Goal: Task Accomplishment & Management: Complete application form

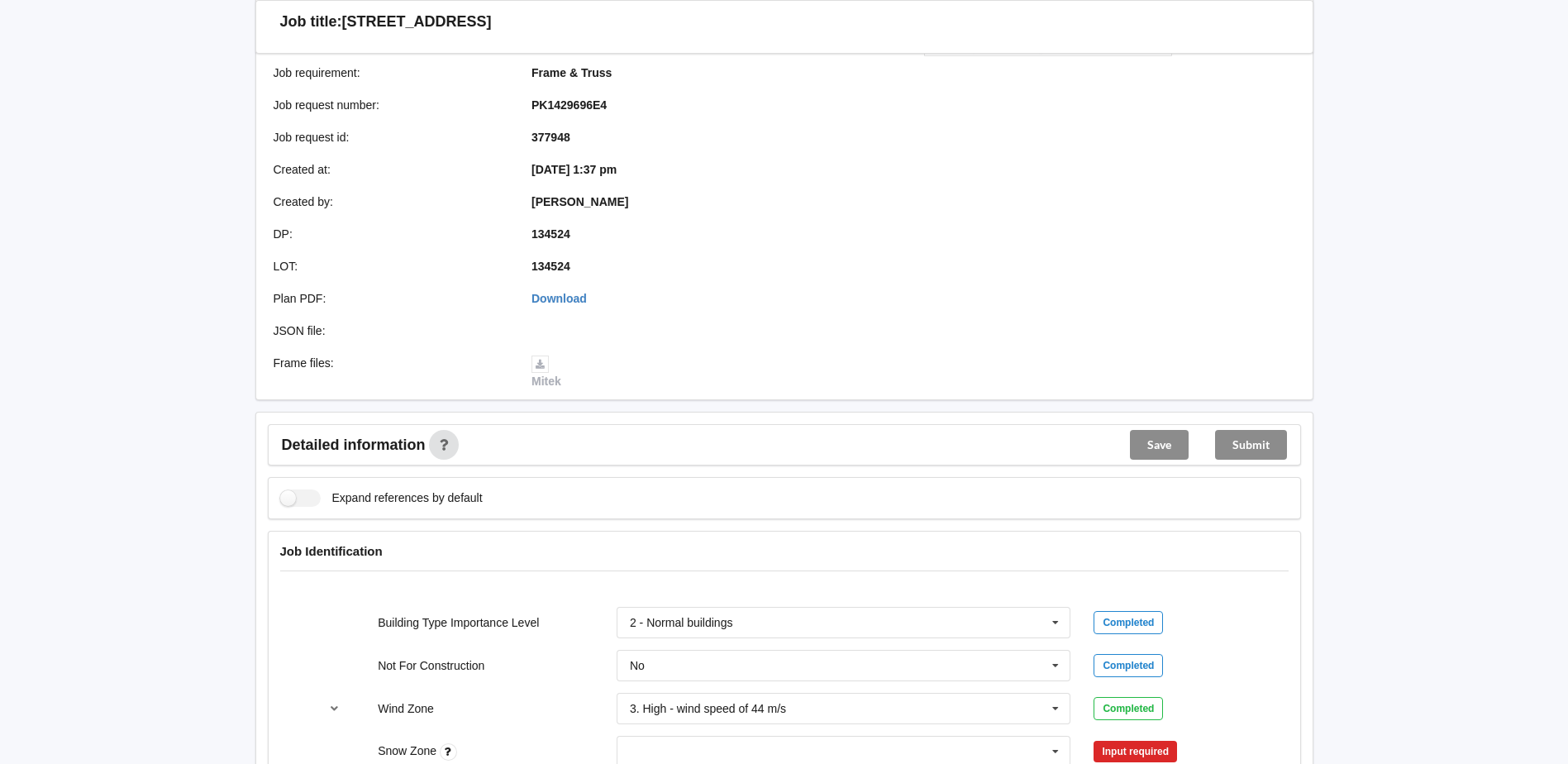
scroll to position [496, 0]
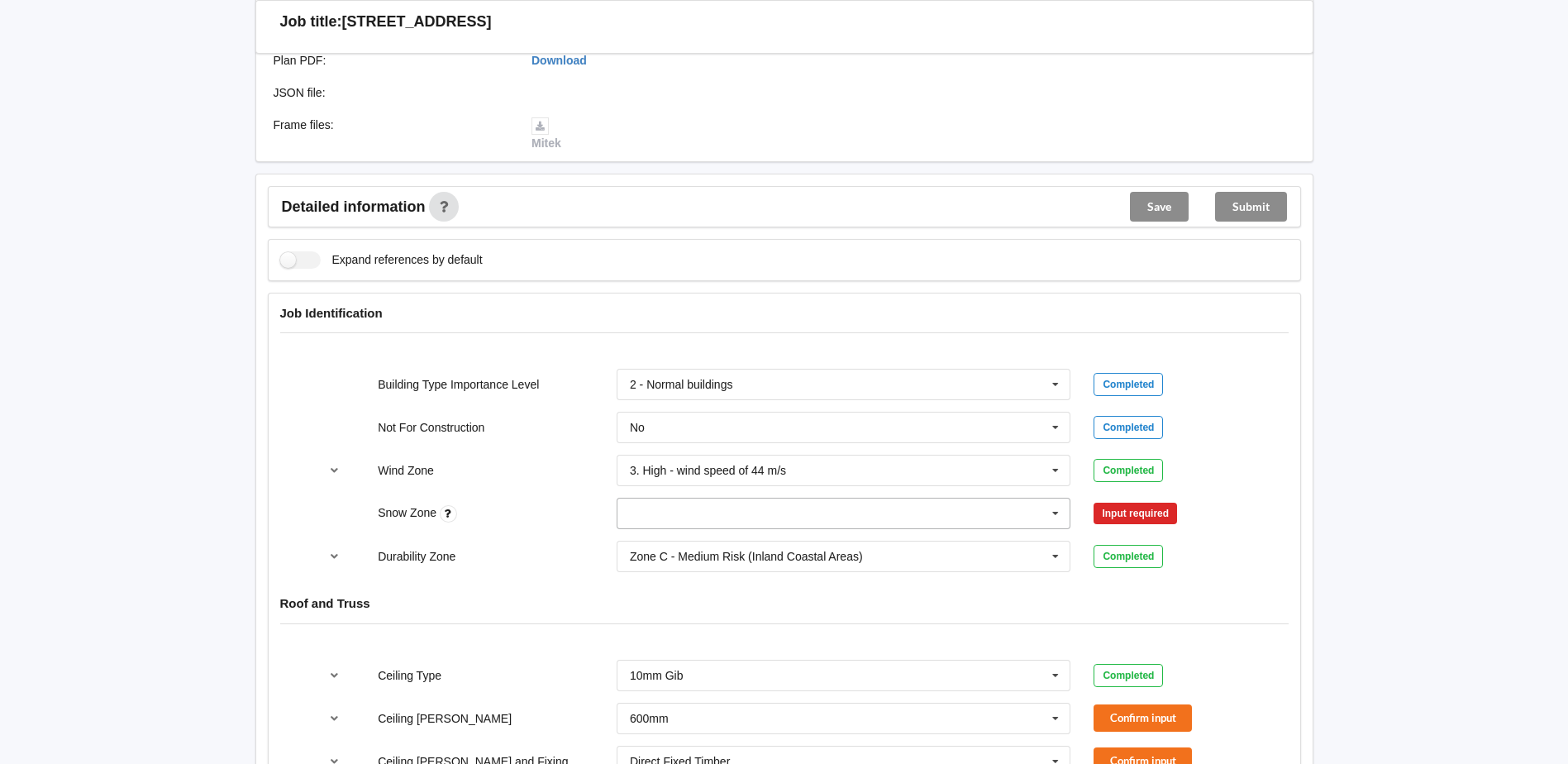
click at [1005, 512] on input "text" at bounding box center [845, 514] width 453 height 30
click at [668, 541] on div "N0" at bounding box center [844, 543] width 453 height 31
click at [1158, 512] on button "Confirm input" at bounding box center [1143, 513] width 99 height 27
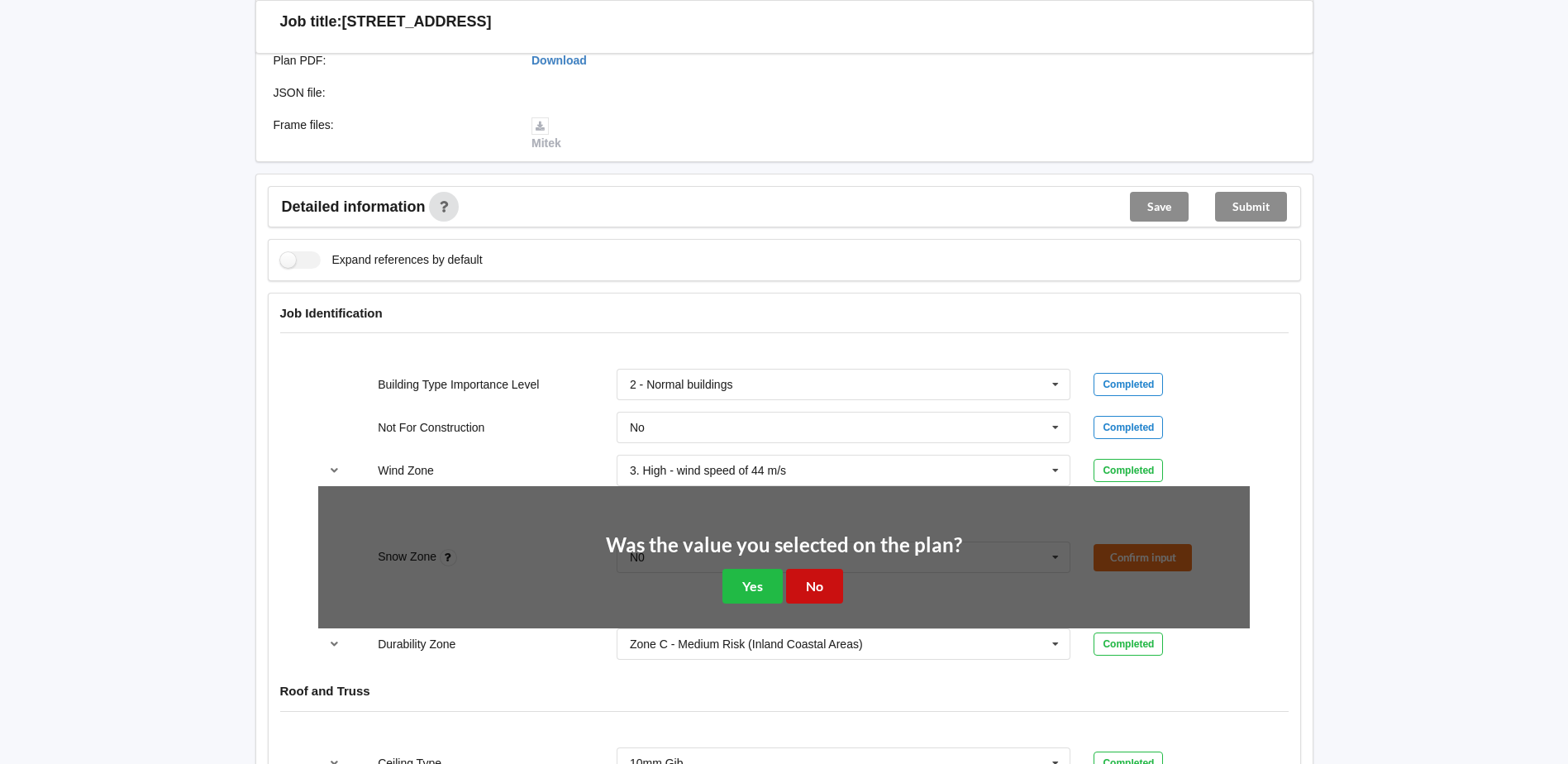
click at [818, 576] on button "No" at bounding box center [814, 585] width 57 height 33
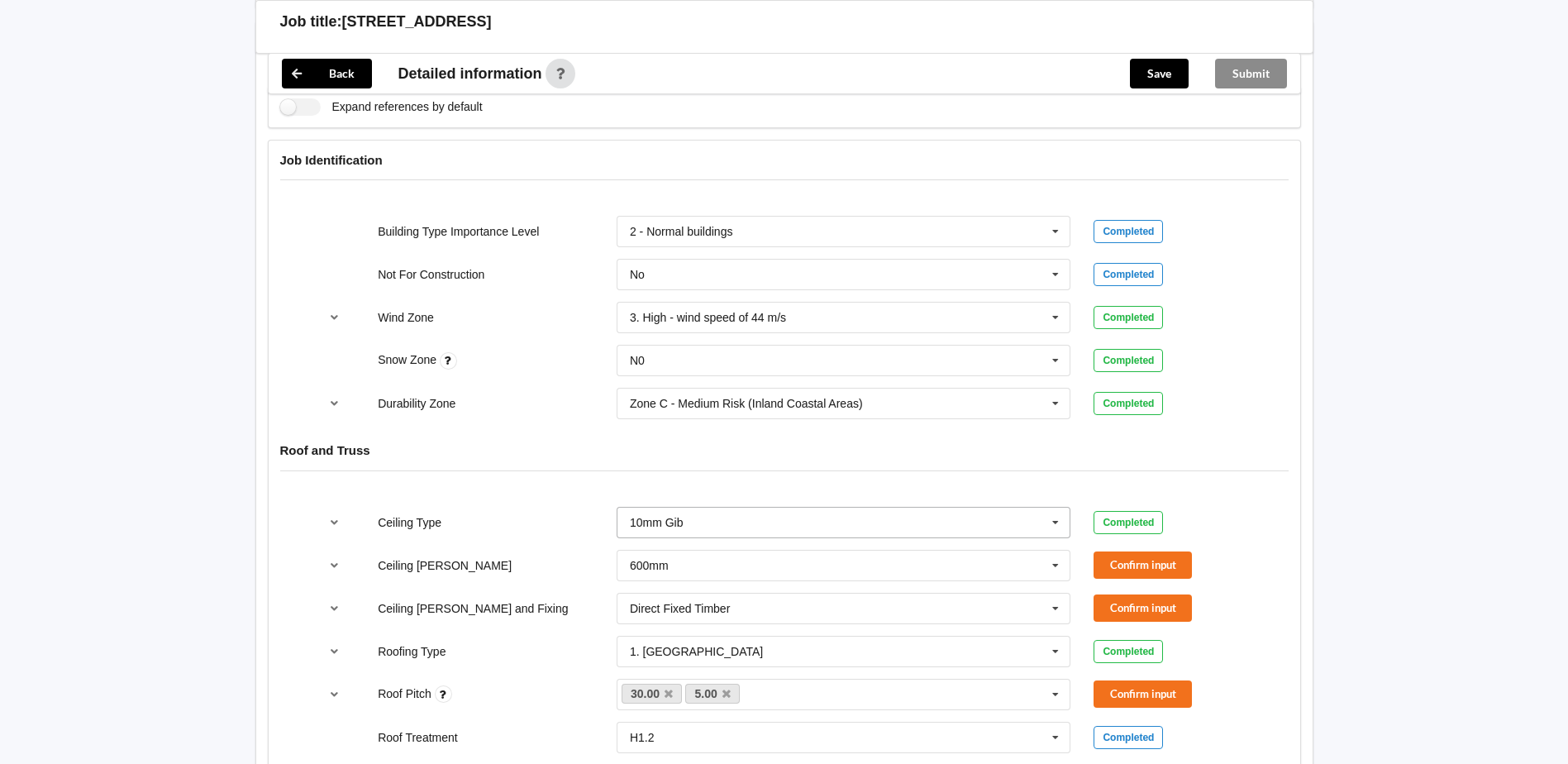
scroll to position [744, 0]
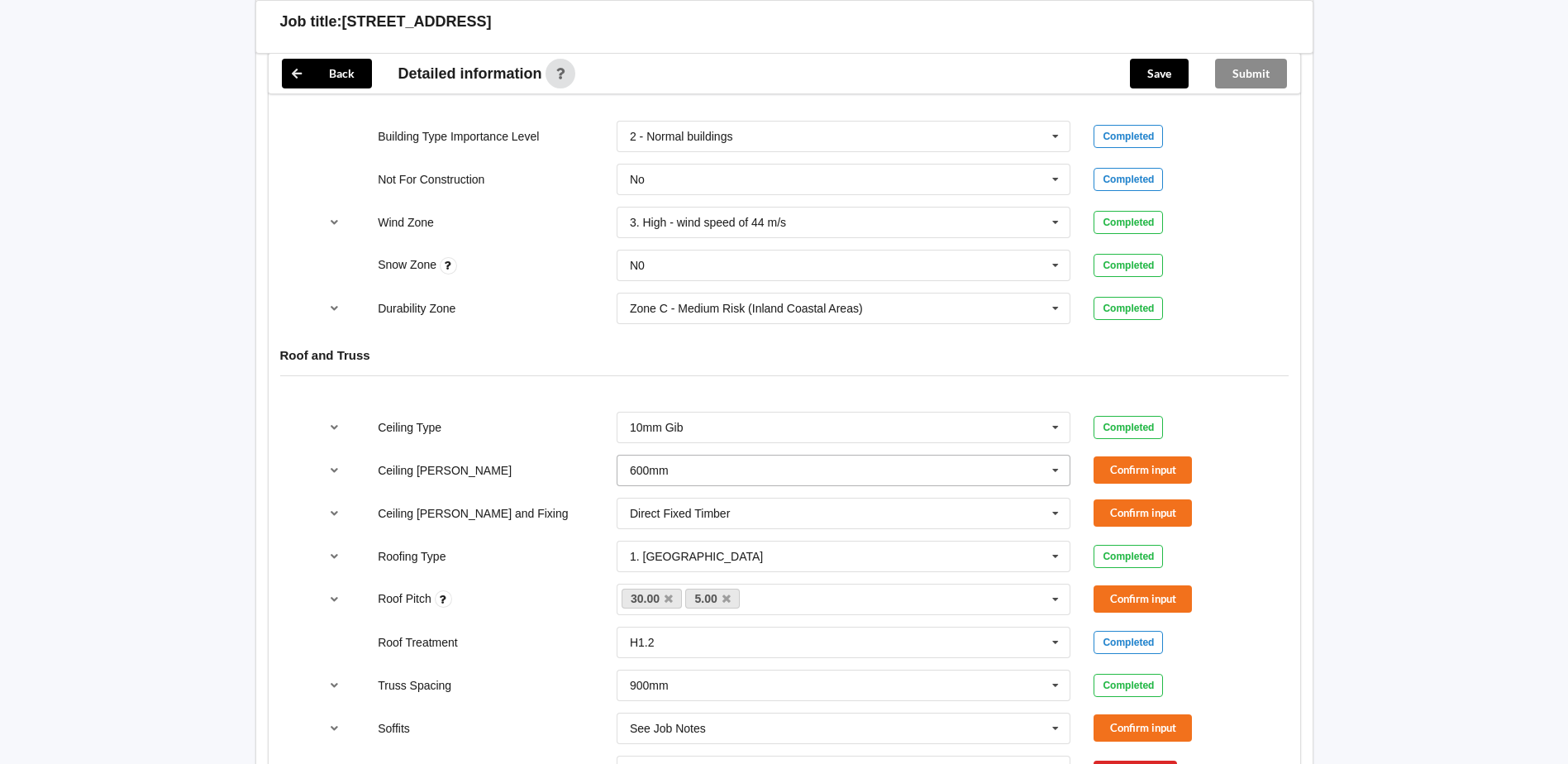
click at [682, 474] on input "text" at bounding box center [845, 471] width 453 height 30
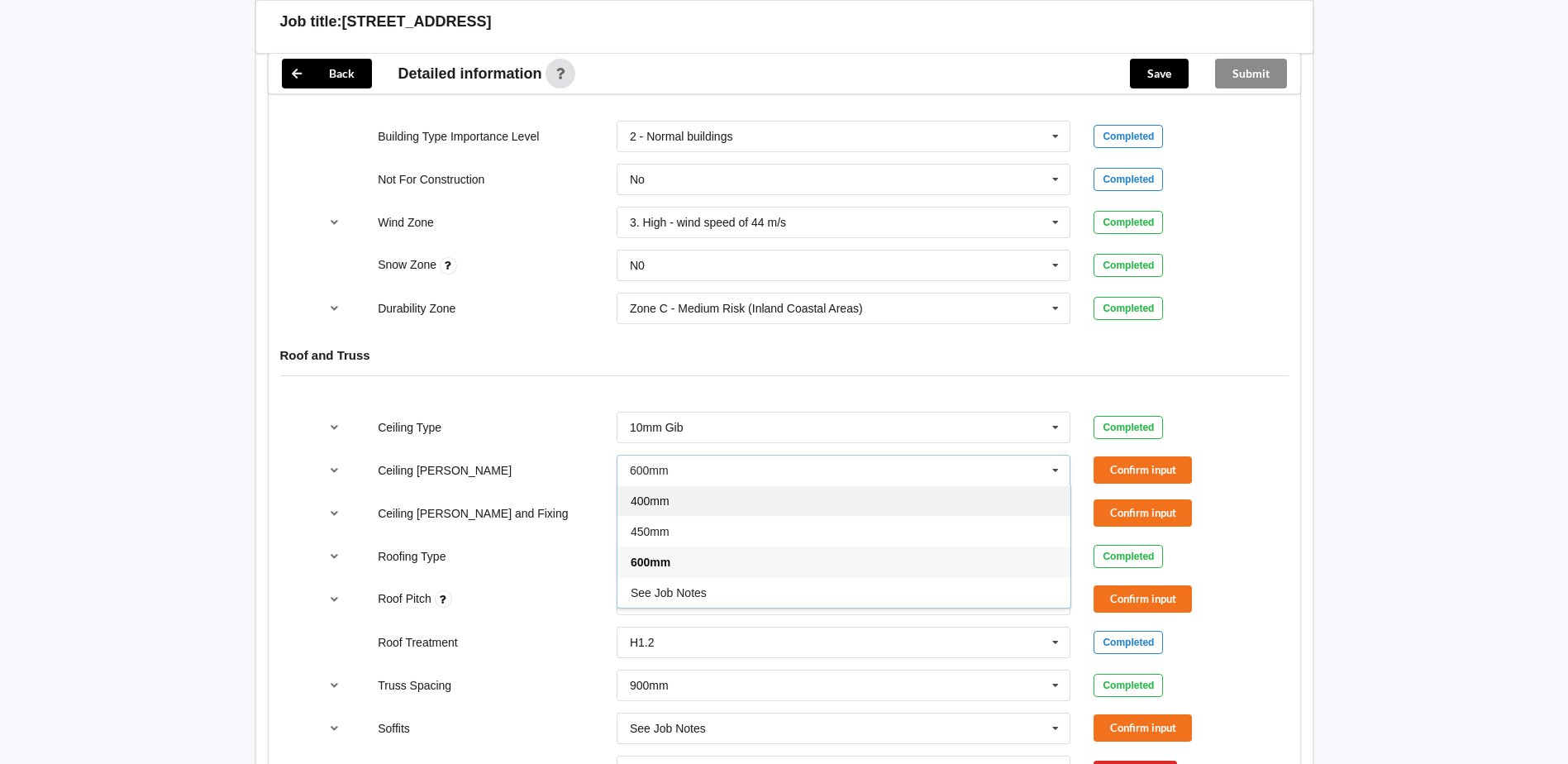
click at [692, 504] on div "400mm" at bounding box center [844, 501] width 453 height 31
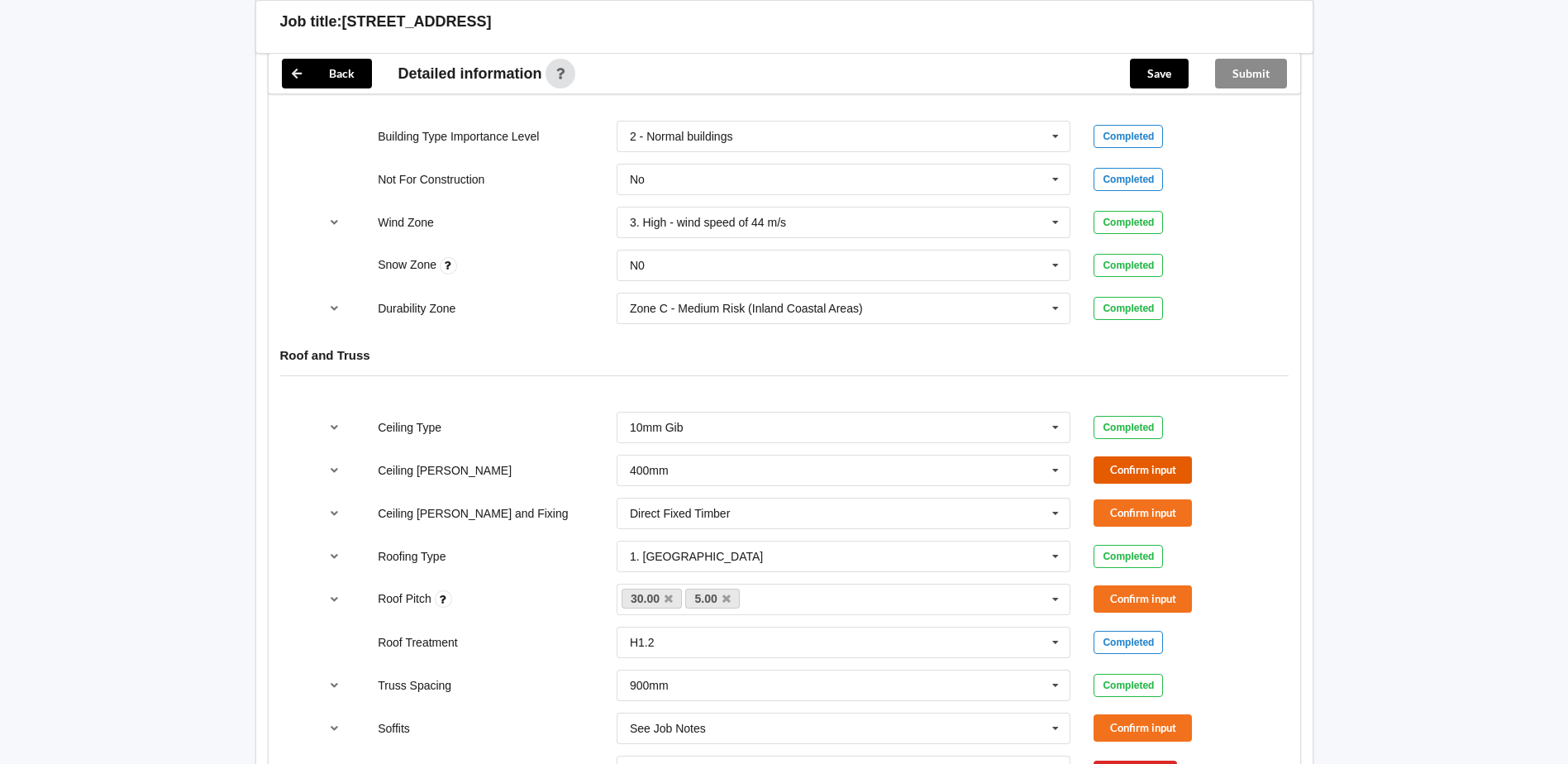
click at [1140, 471] on button "Confirm input" at bounding box center [1143, 470] width 99 height 27
click at [1127, 513] on button "Confirm input" at bounding box center [1143, 512] width 99 height 27
click at [182, 513] on div "Back Delete Job title: Lot1 of 37 Barneys Farm Road Customer name : Specific cu…" at bounding box center [784, 572] width 1568 height 2632
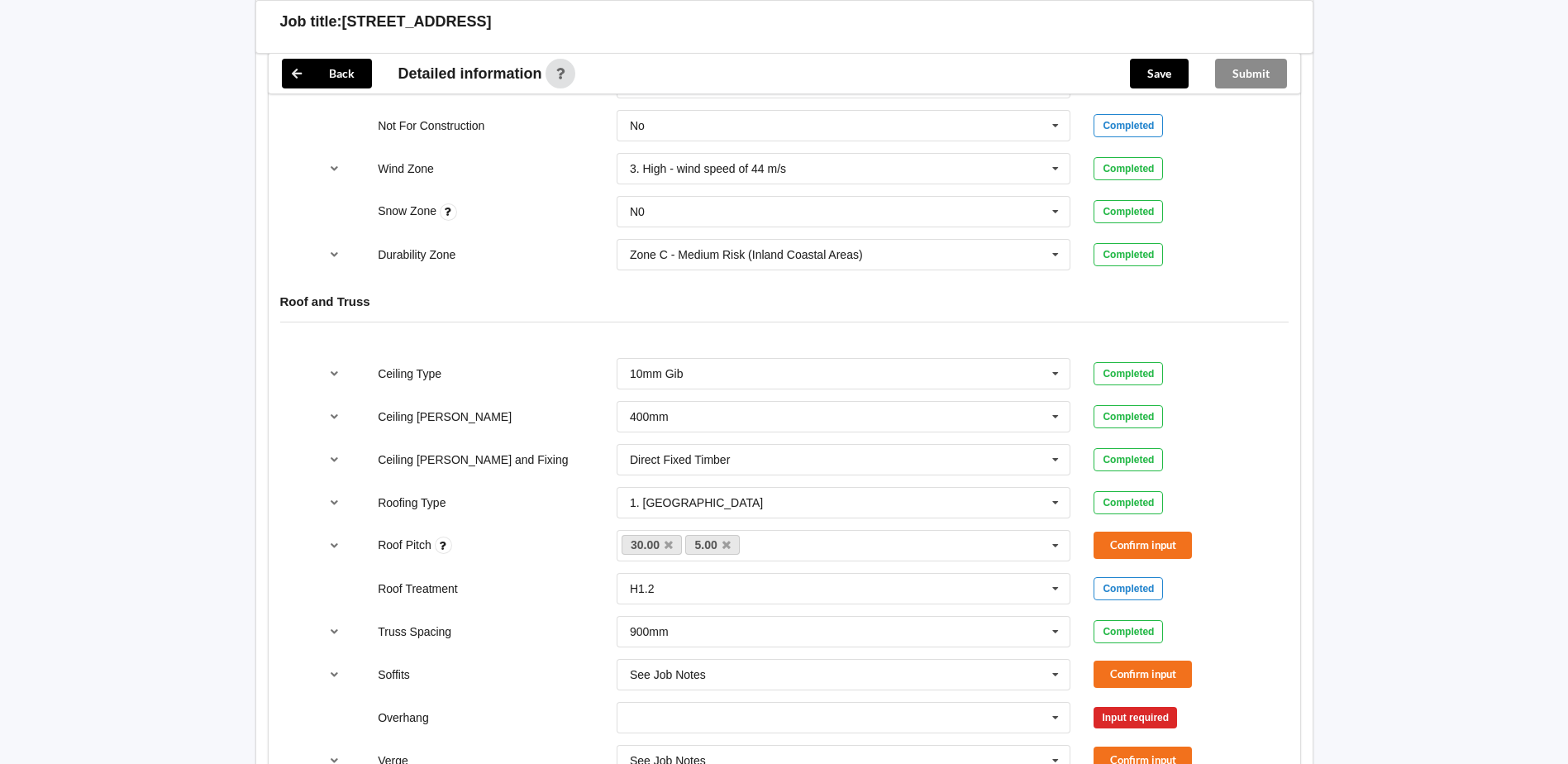
scroll to position [827, 0]
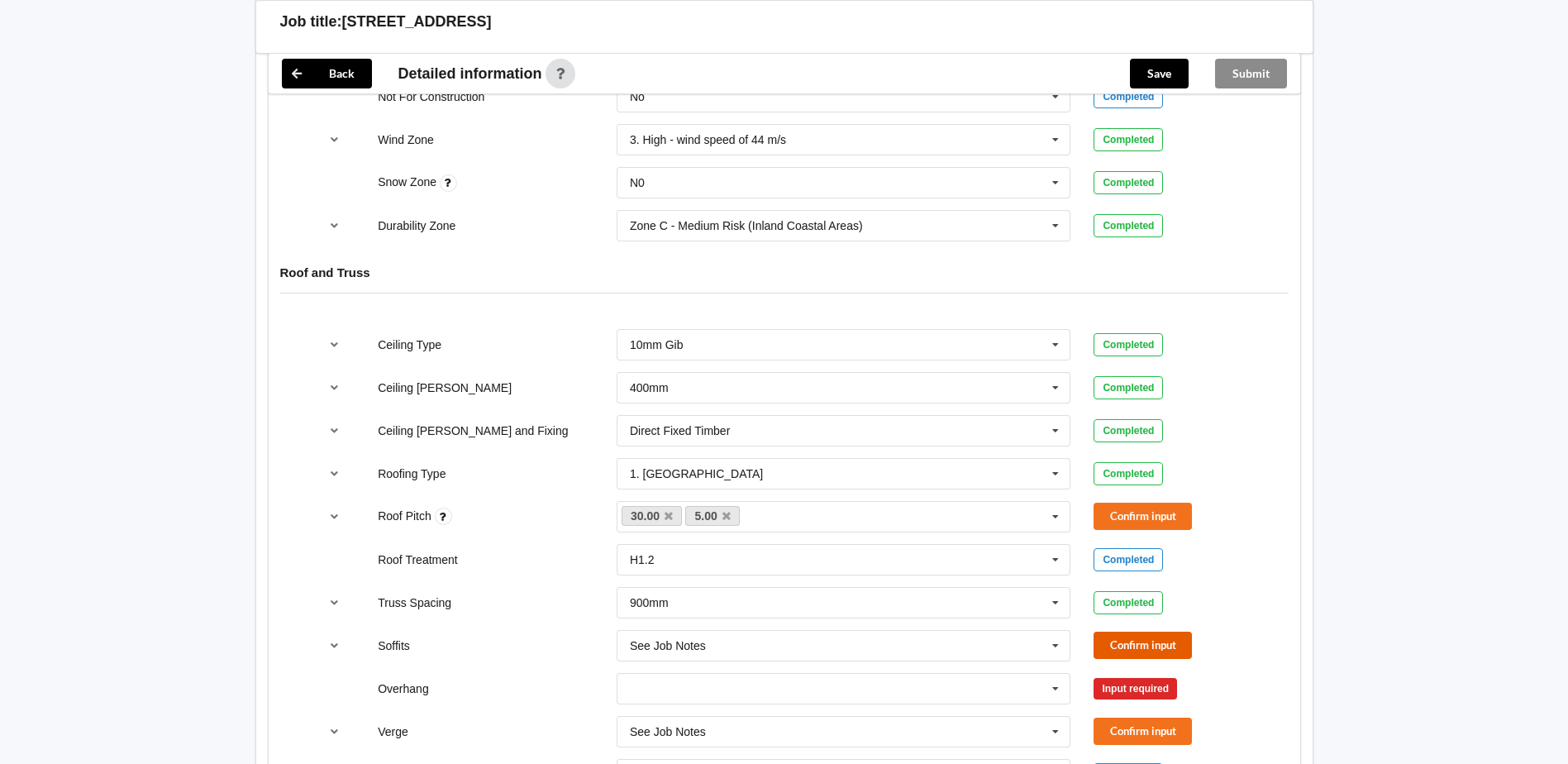
click at [1129, 646] on button "Confirm input" at bounding box center [1143, 645] width 99 height 27
click at [815, 685] on input "text" at bounding box center [845, 688] width 453 height 30
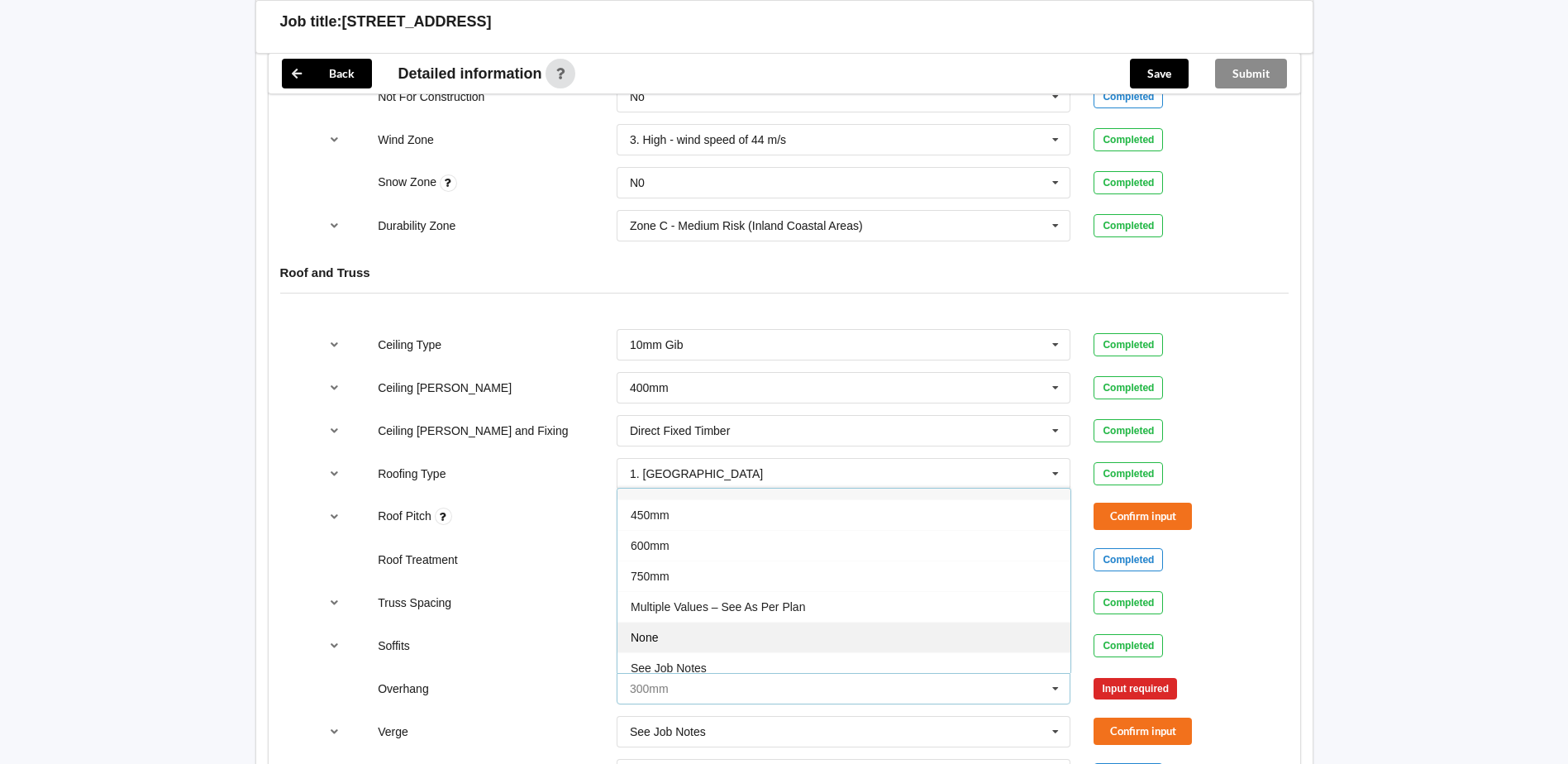
scroll to position [30, 0]
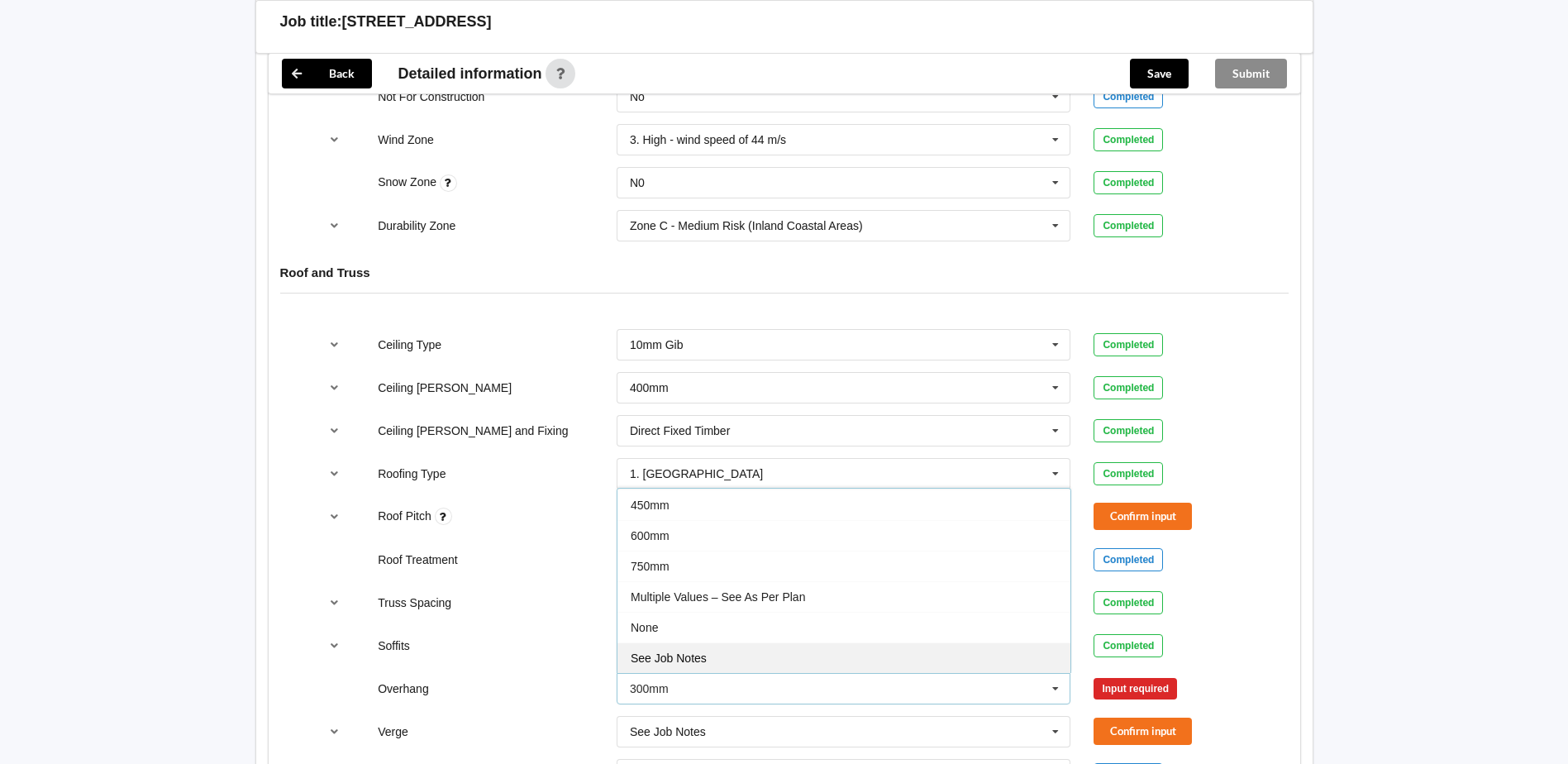
click at [719, 651] on div "See Job Notes" at bounding box center [844, 657] width 453 height 31
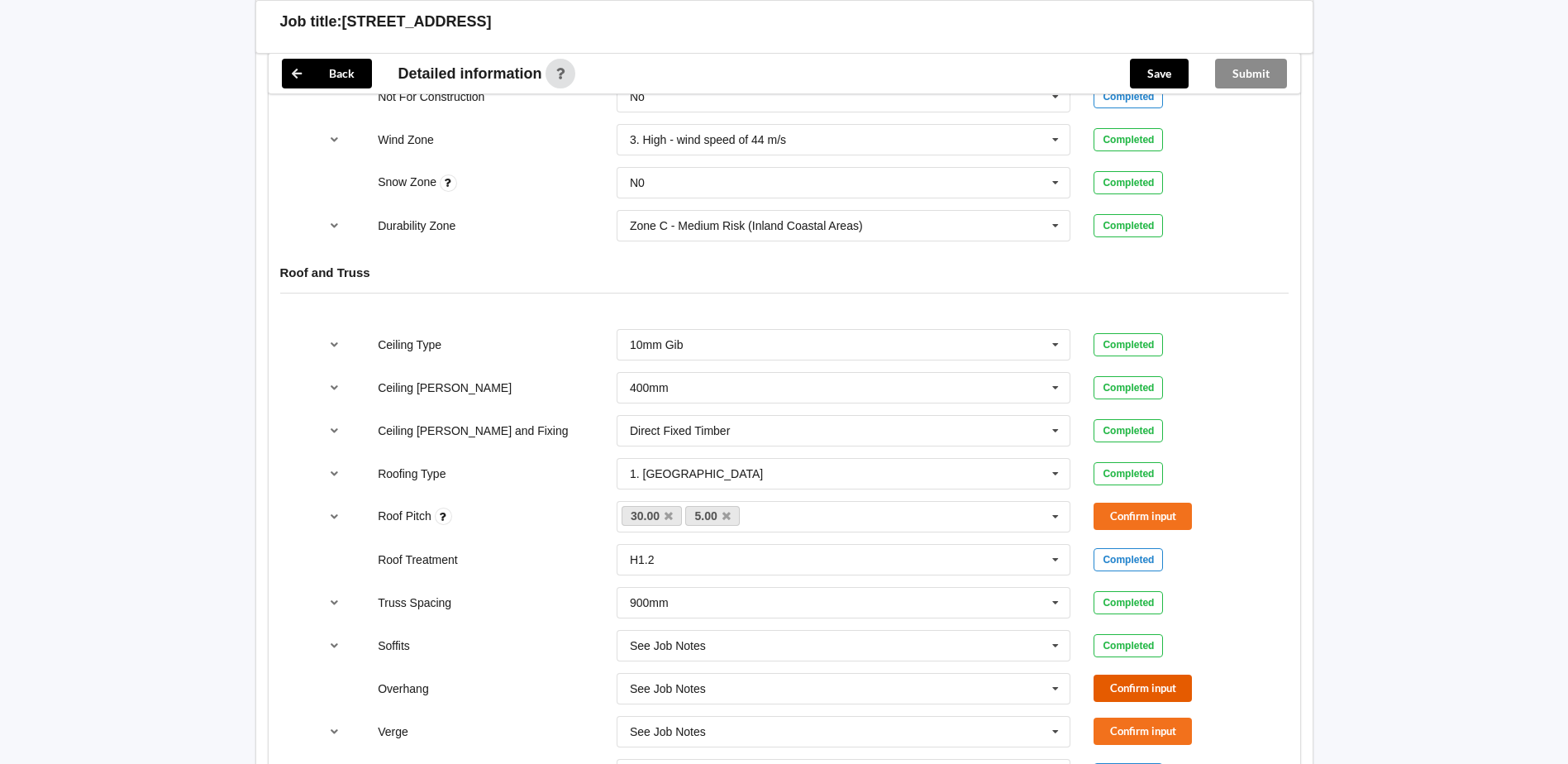
click at [1136, 686] on button "Confirm input" at bounding box center [1143, 687] width 99 height 27
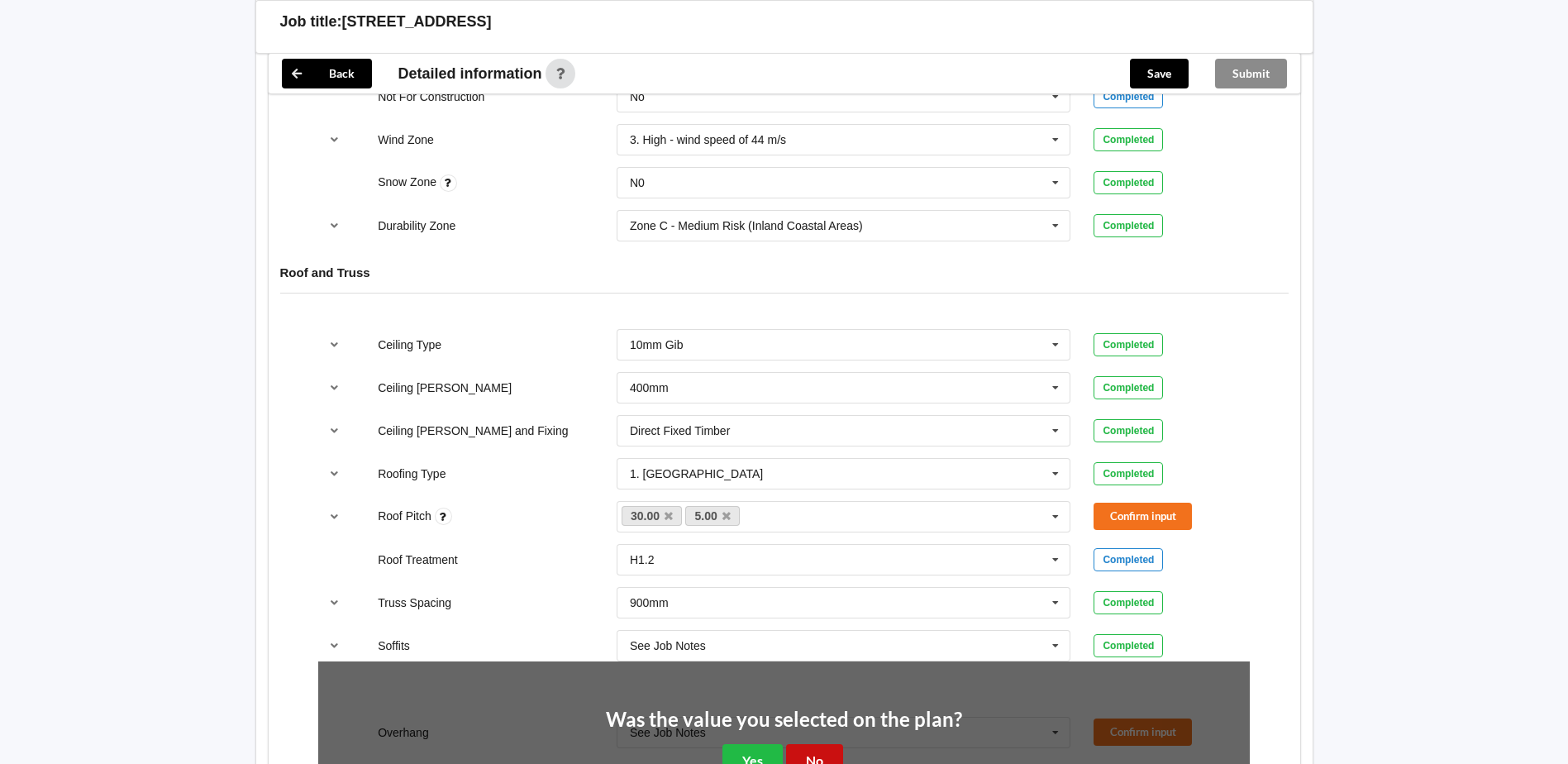
click at [821, 753] on button "No" at bounding box center [814, 760] width 57 height 33
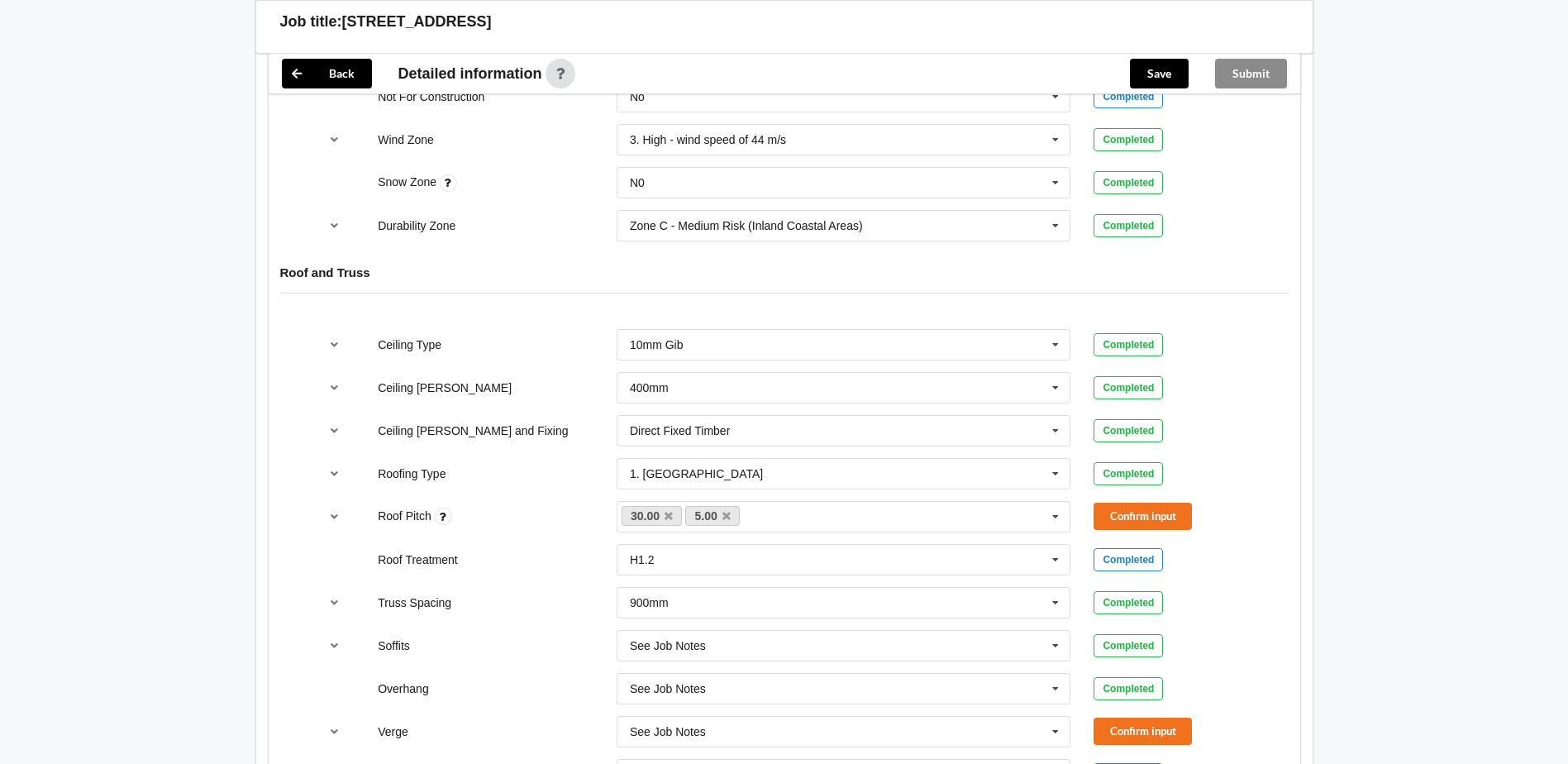
scroll to position [909, 0]
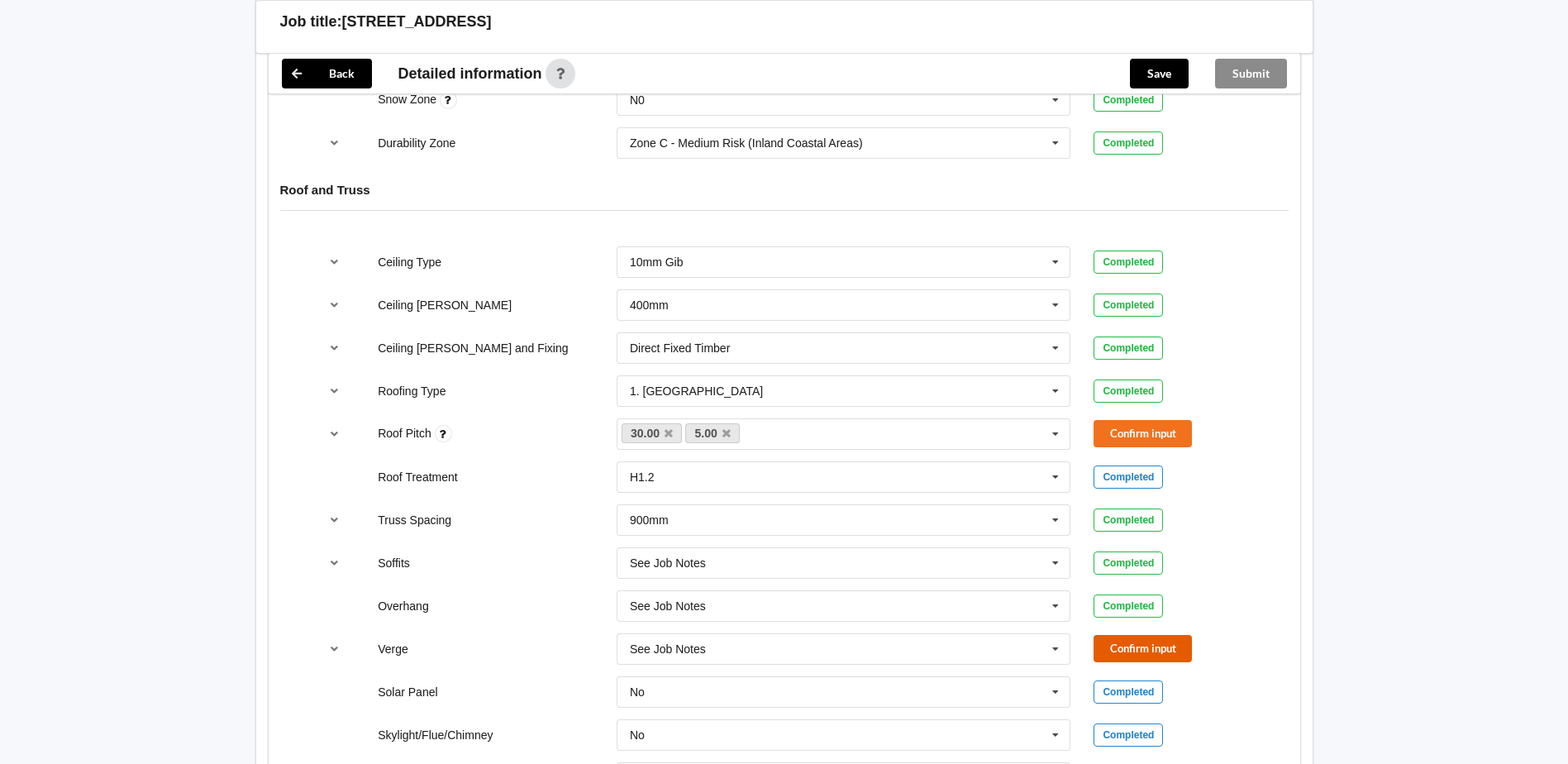
click at [1146, 657] on button "Confirm input" at bounding box center [1143, 648] width 99 height 27
click at [329, 434] on icon "reference-toggle" at bounding box center [334, 433] width 14 height 10
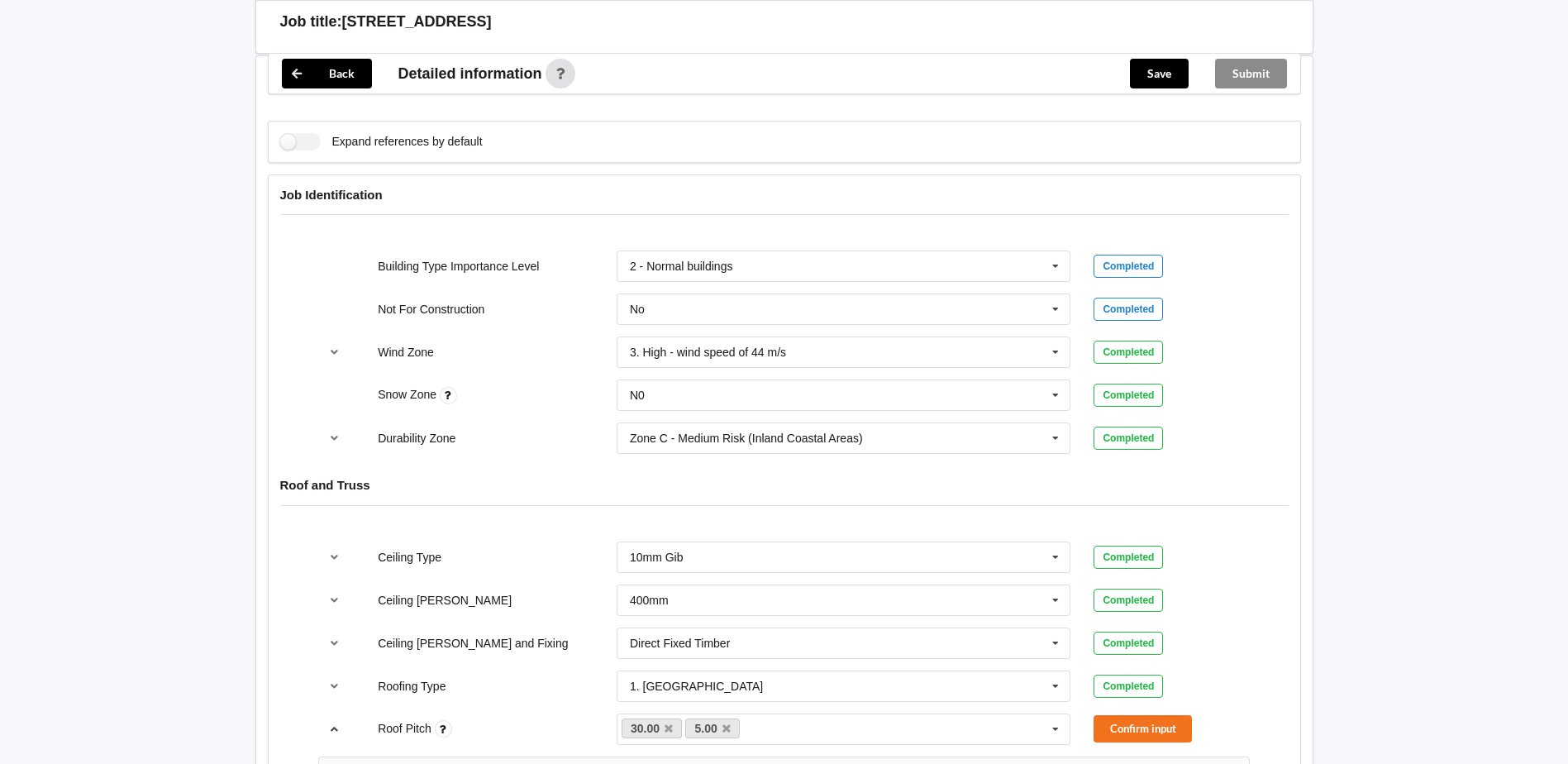
scroll to position [744, 0]
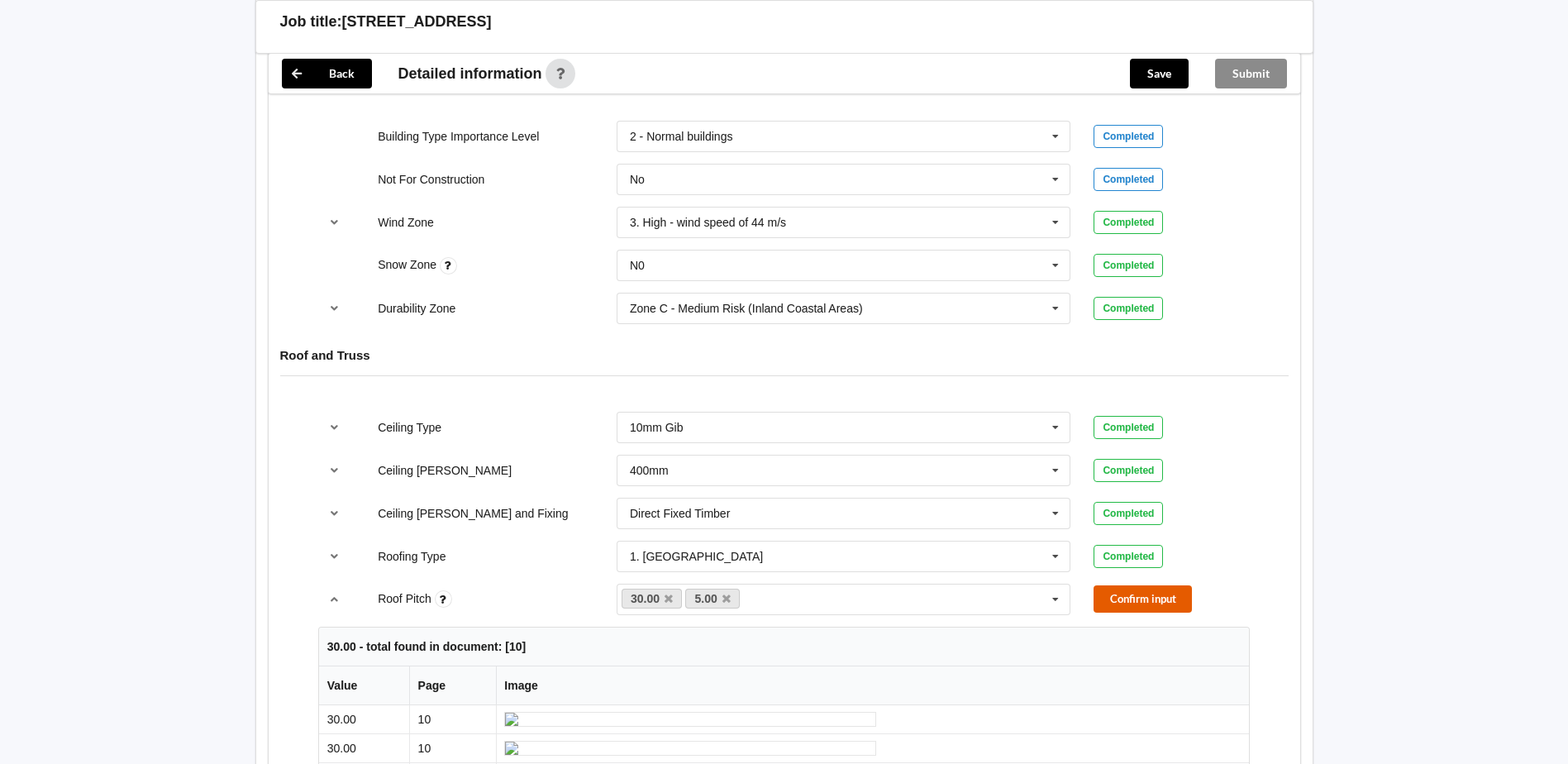
click at [1120, 605] on button "Confirm input" at bounding box center [1143, 598] width 99 height 27
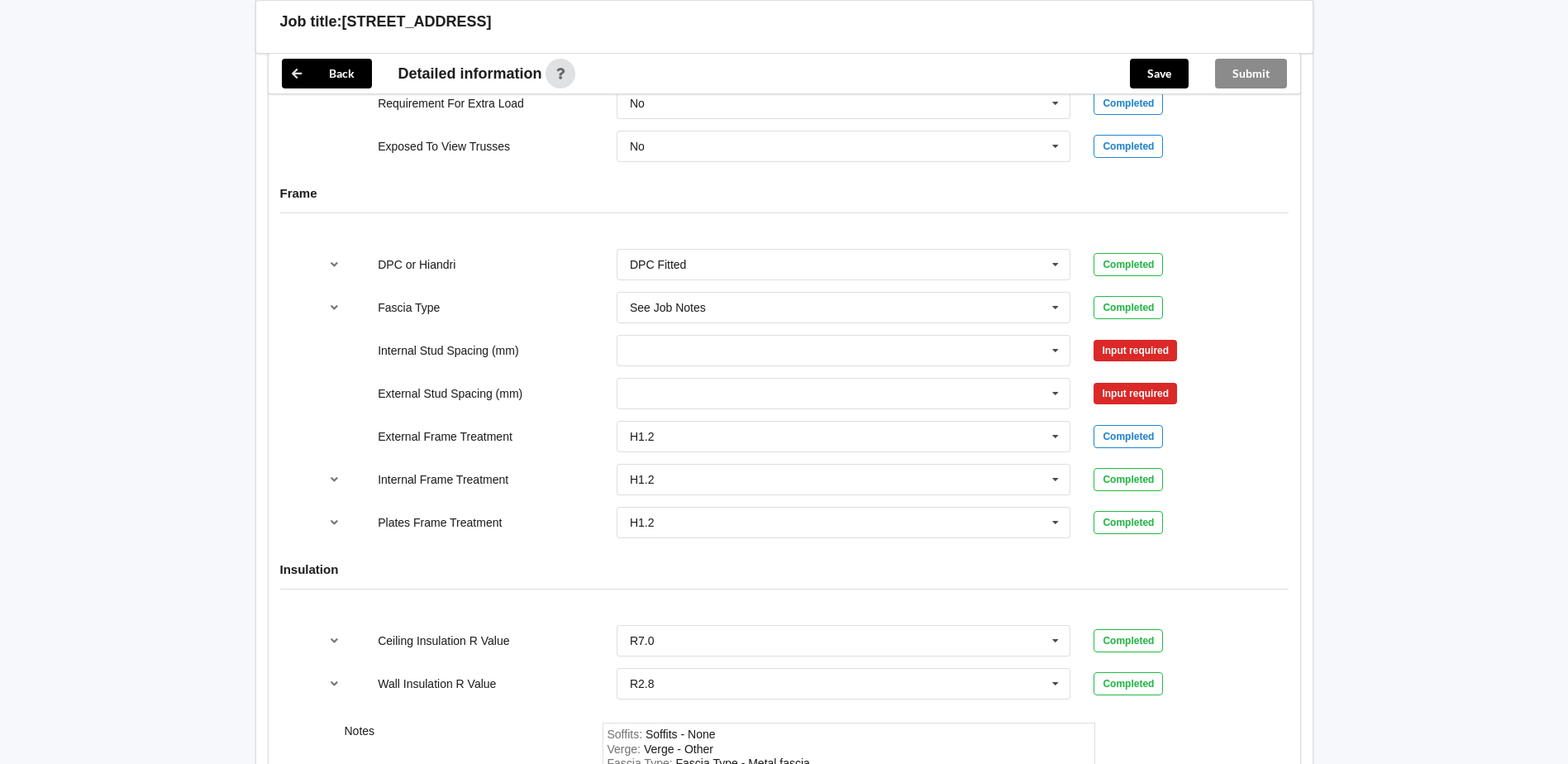
scroll to position [1653, 0]
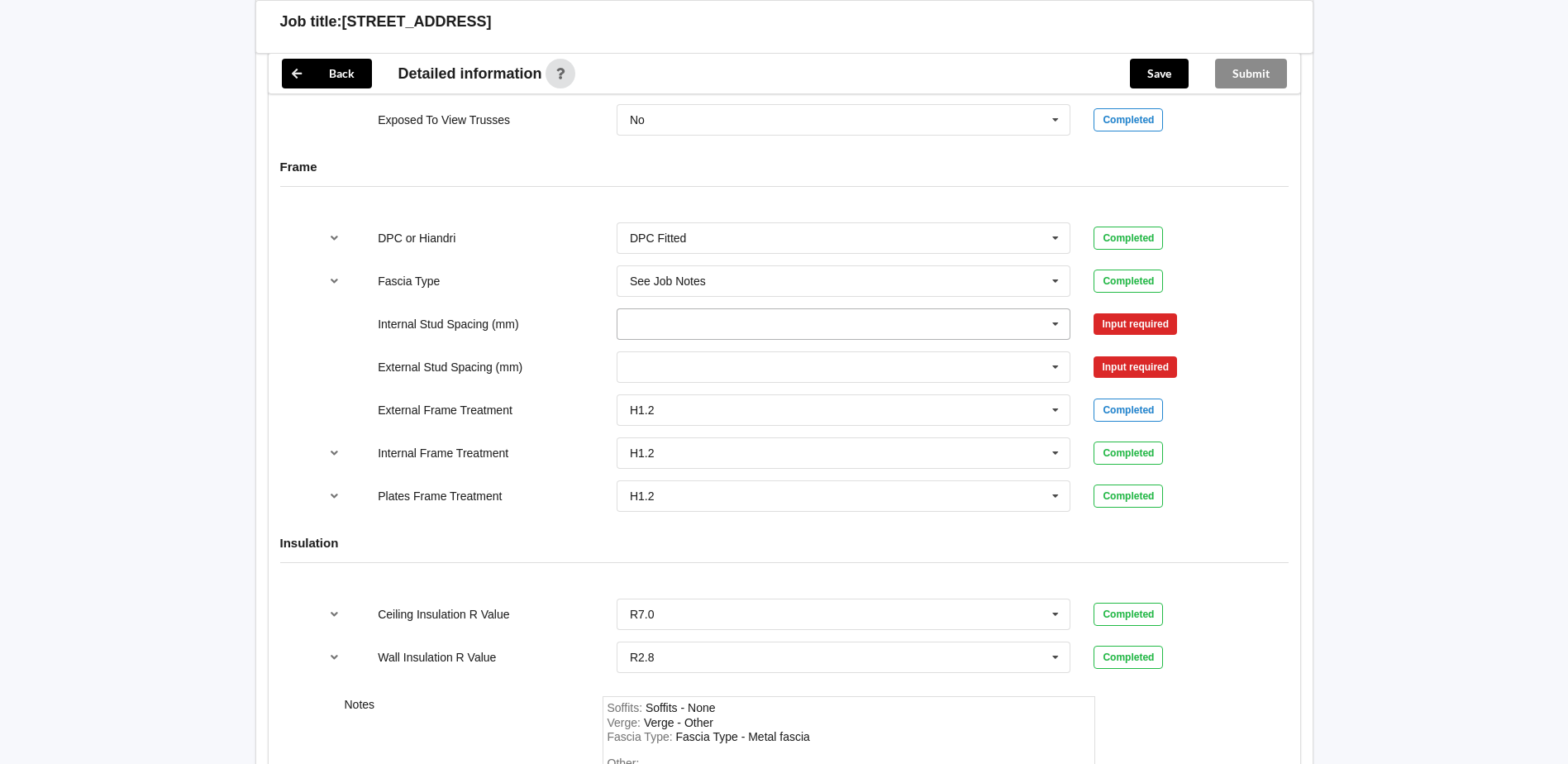
click at [1061, 332] on icon at bounding box center [1056, 324] width 25 height 31
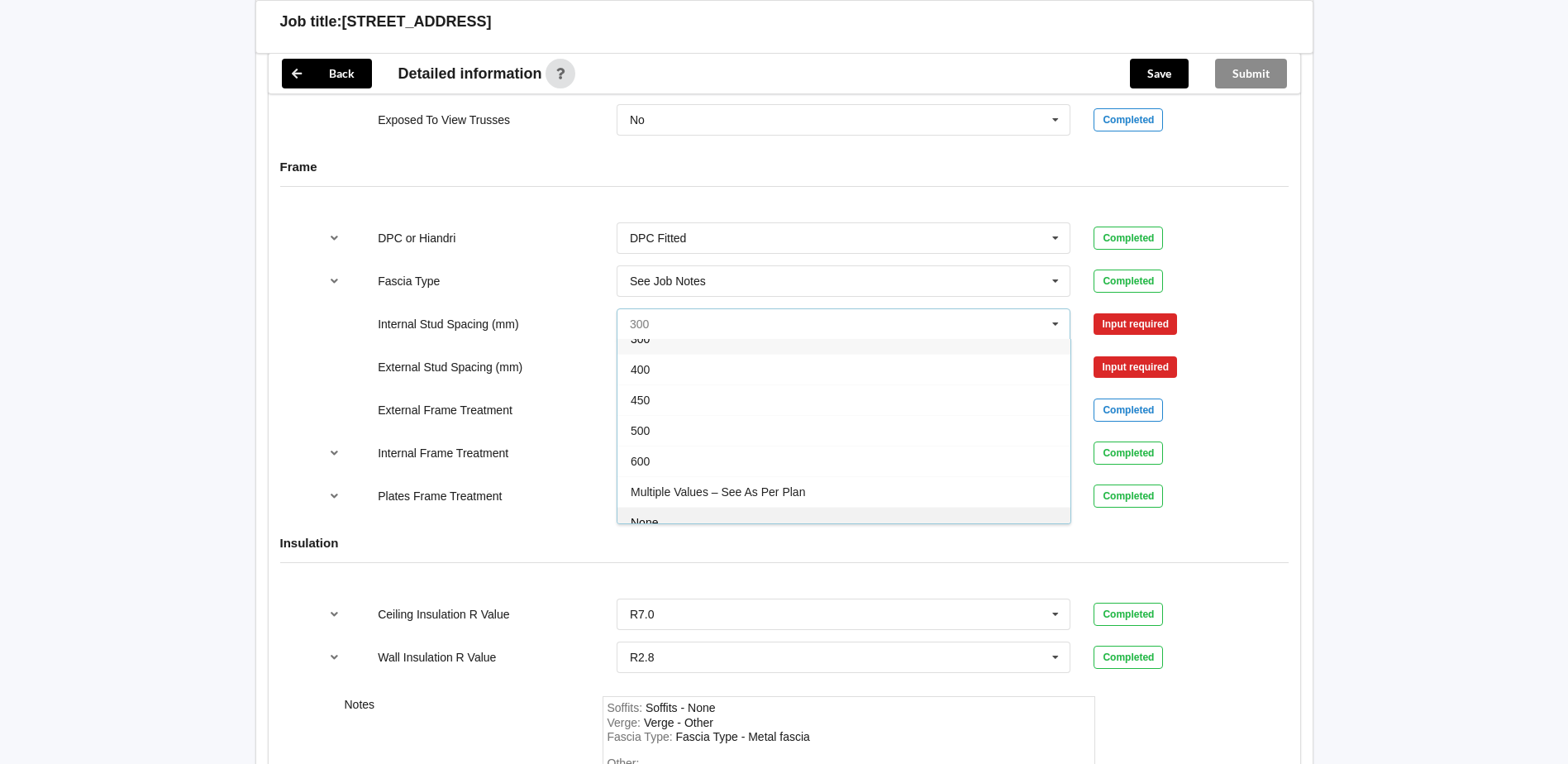
scroll to position [60, 0]
click at [701, 500] on div "See Job Notes" at bounding box center [844, 508] width 453 height 31
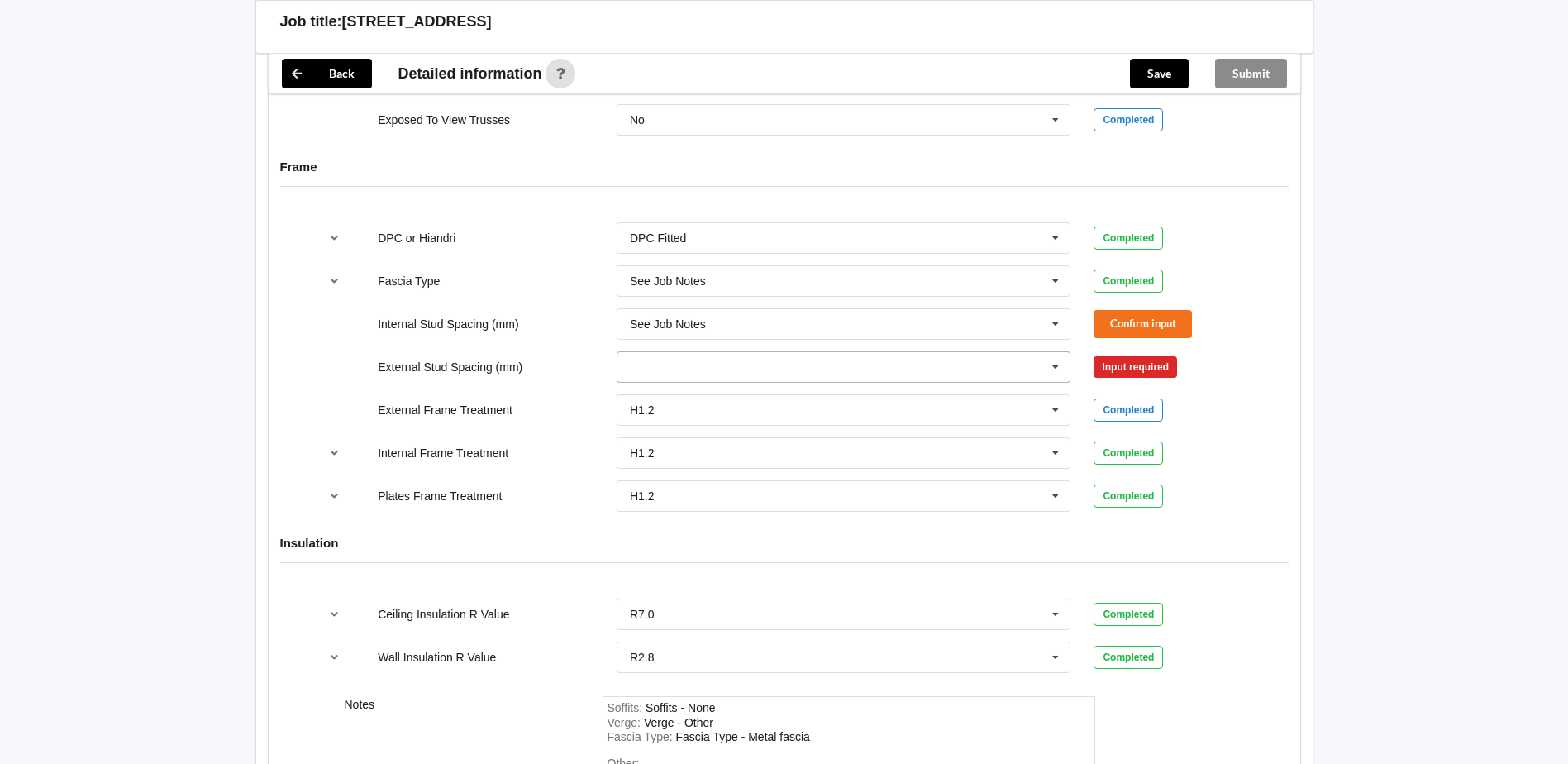
click at [1049, 366] on icon at bounding box center [1056, 367] width 25 height 31
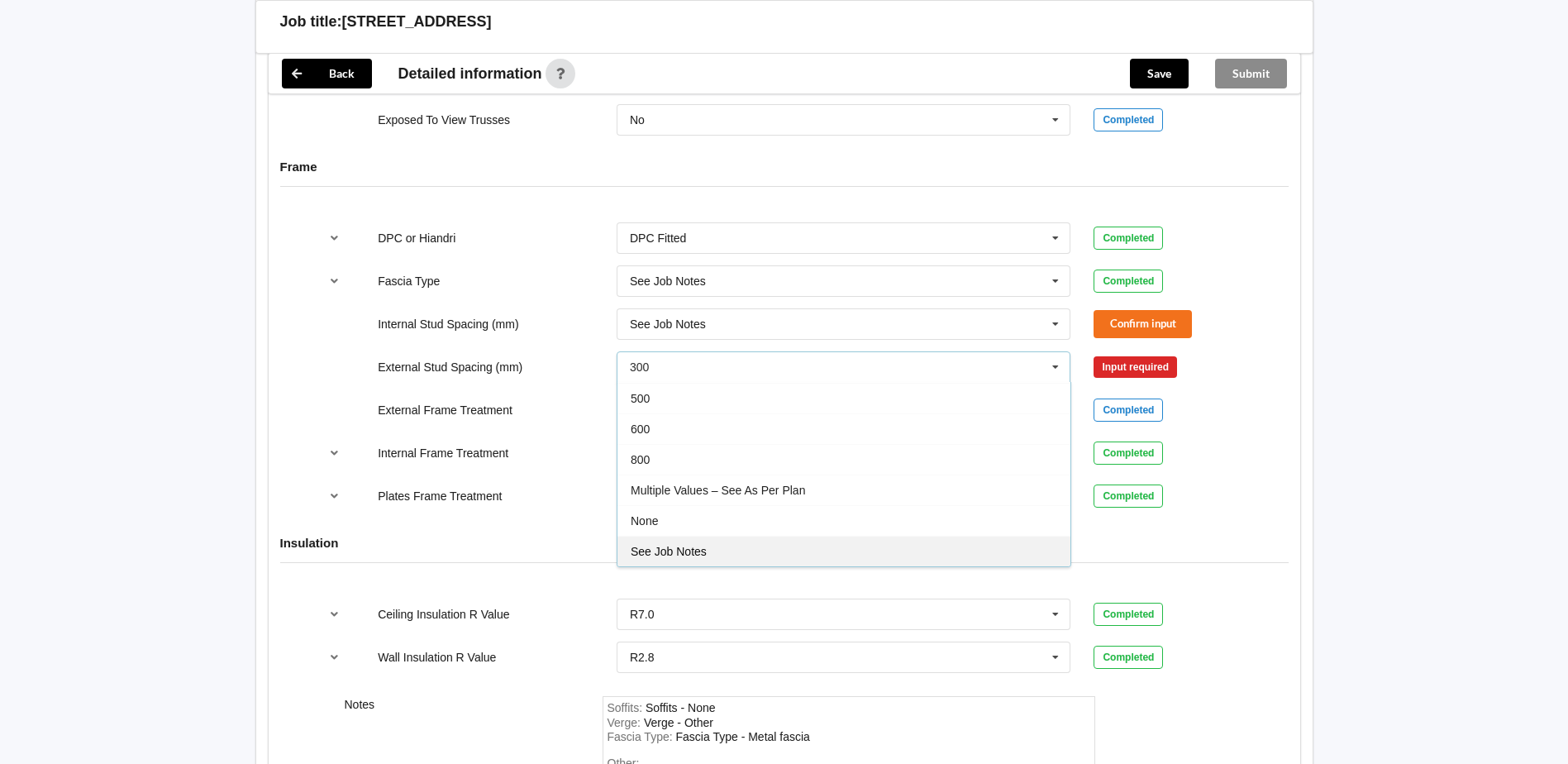
click at [707, 550] on div "See Job Notes" at bounding box center [844, 551] width 453 height 31
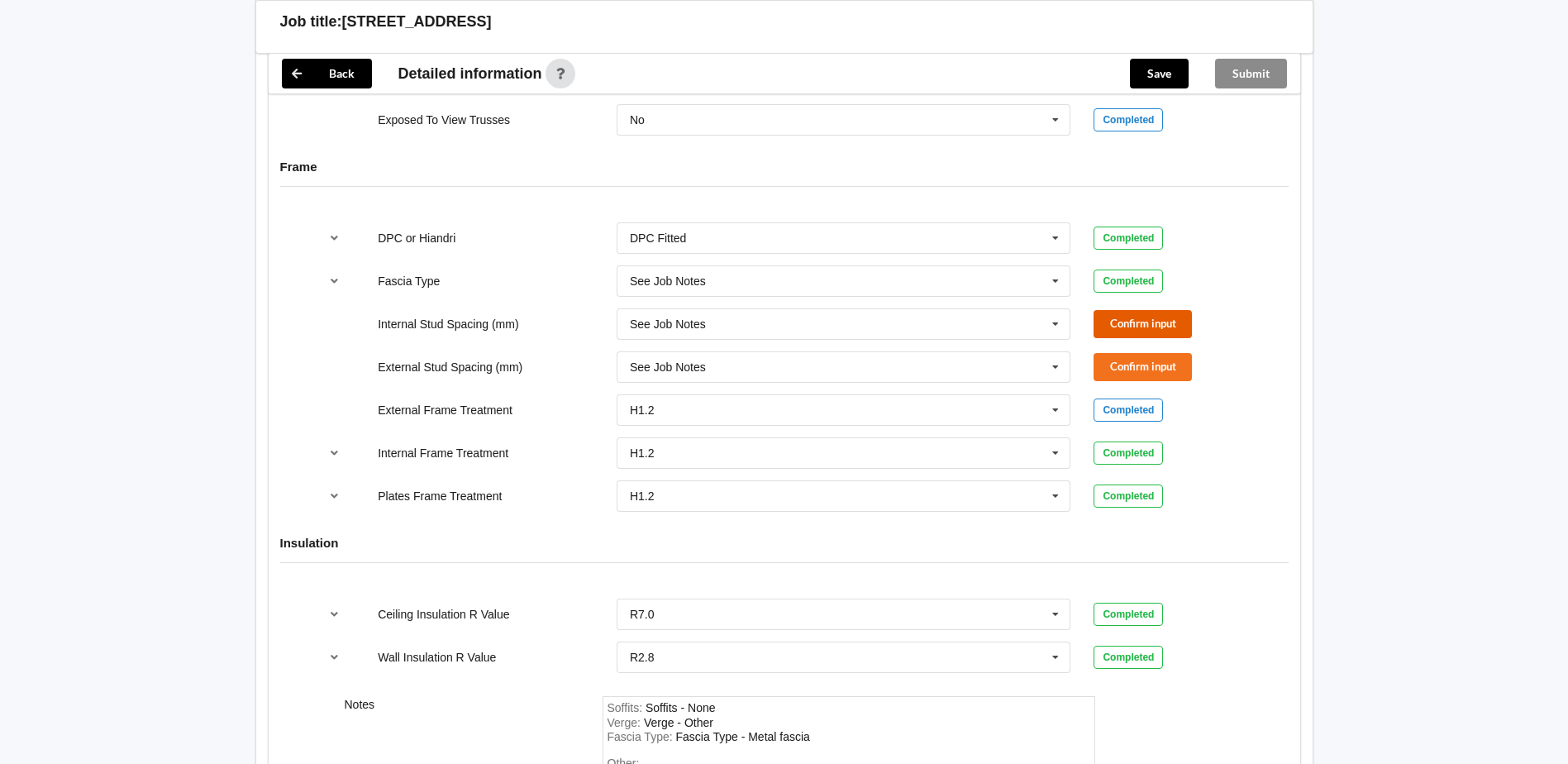
click at [1175, 322] on button "Confirm input" at bounding box center [1143, 323] width 99 height 27
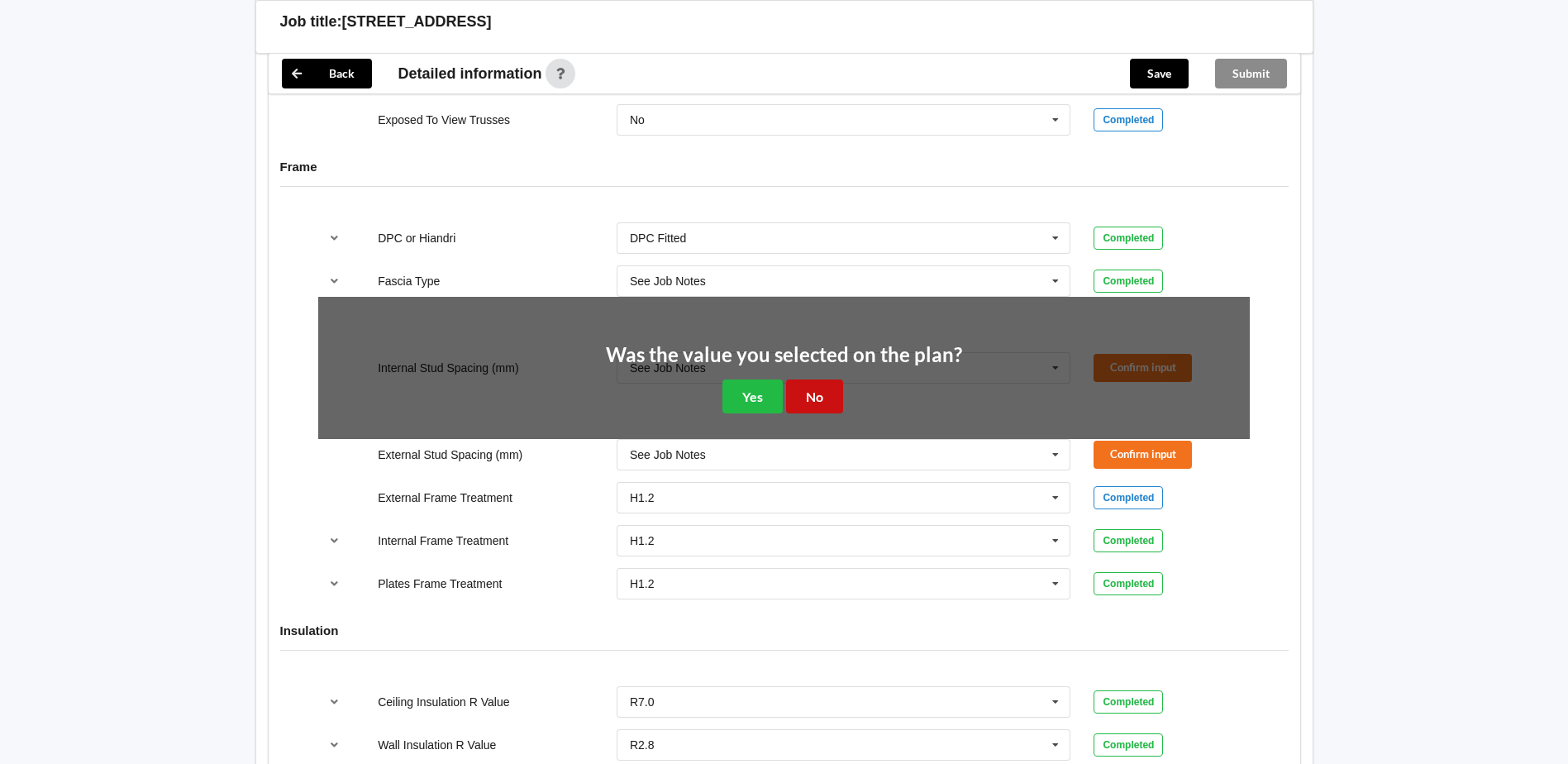
drag, startPoint x: 825, startPoint y: 404, endPoint x: 1039, endPoint y: 389, distance: 214.5
click at [836, 401] on button "No" at bounding box center [814, 396] width 57 height 33
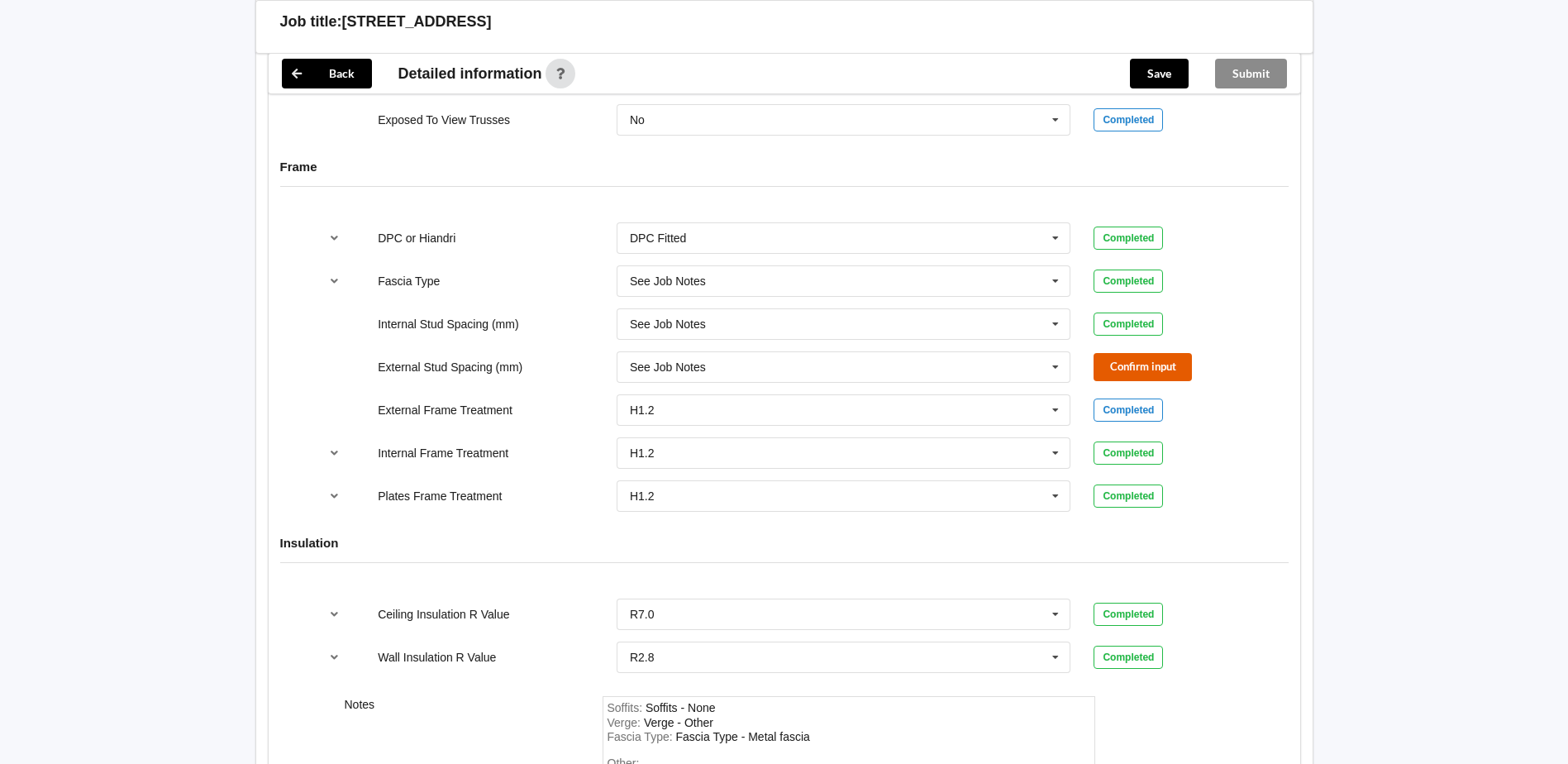
click at [1114, 369] on button "Confirm input" at bounding box center [1143, 366] width 99 height 27
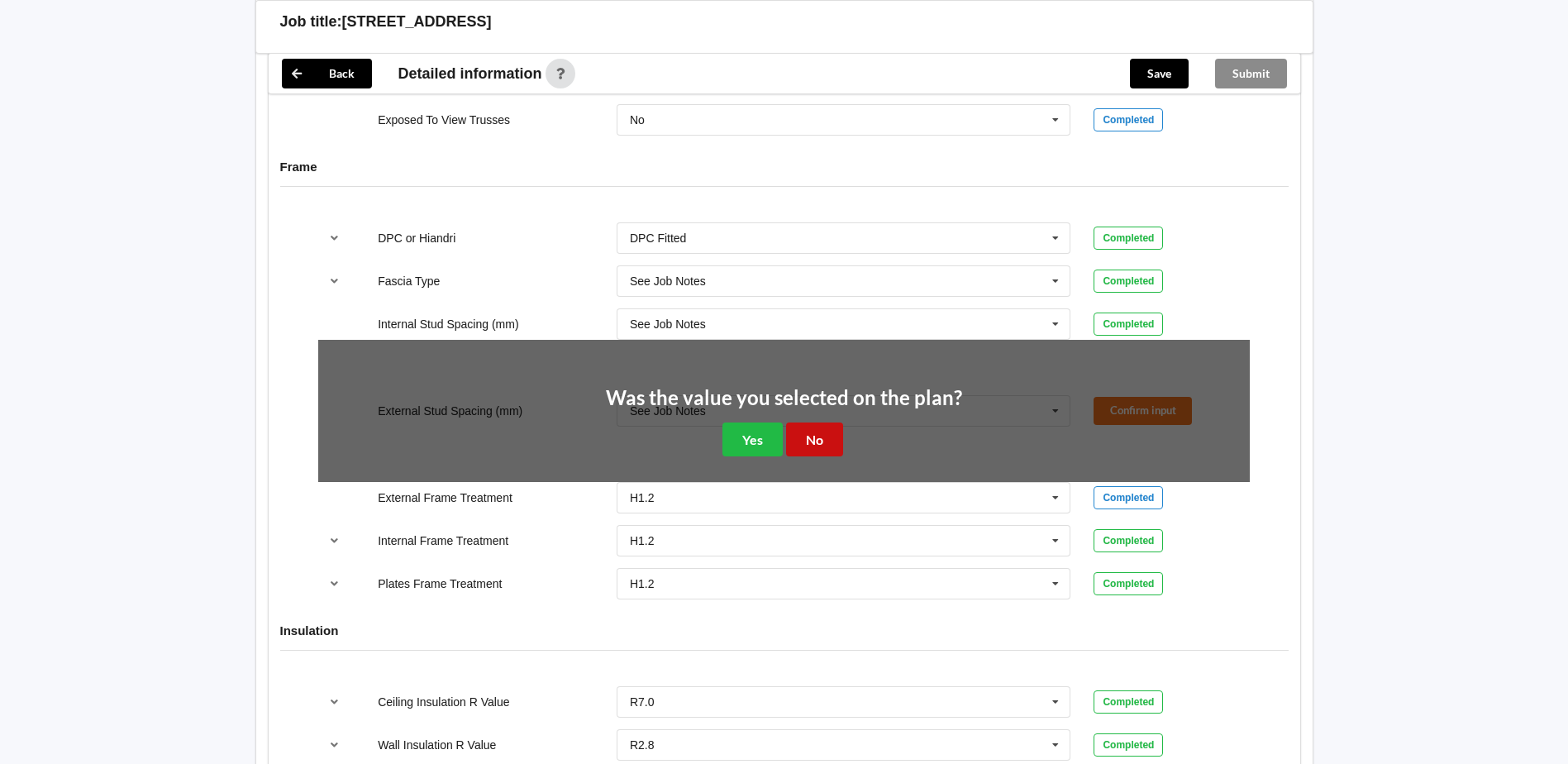
click at [807, 438] on button "No" at bounding box center [814, 439] width 57 height 33
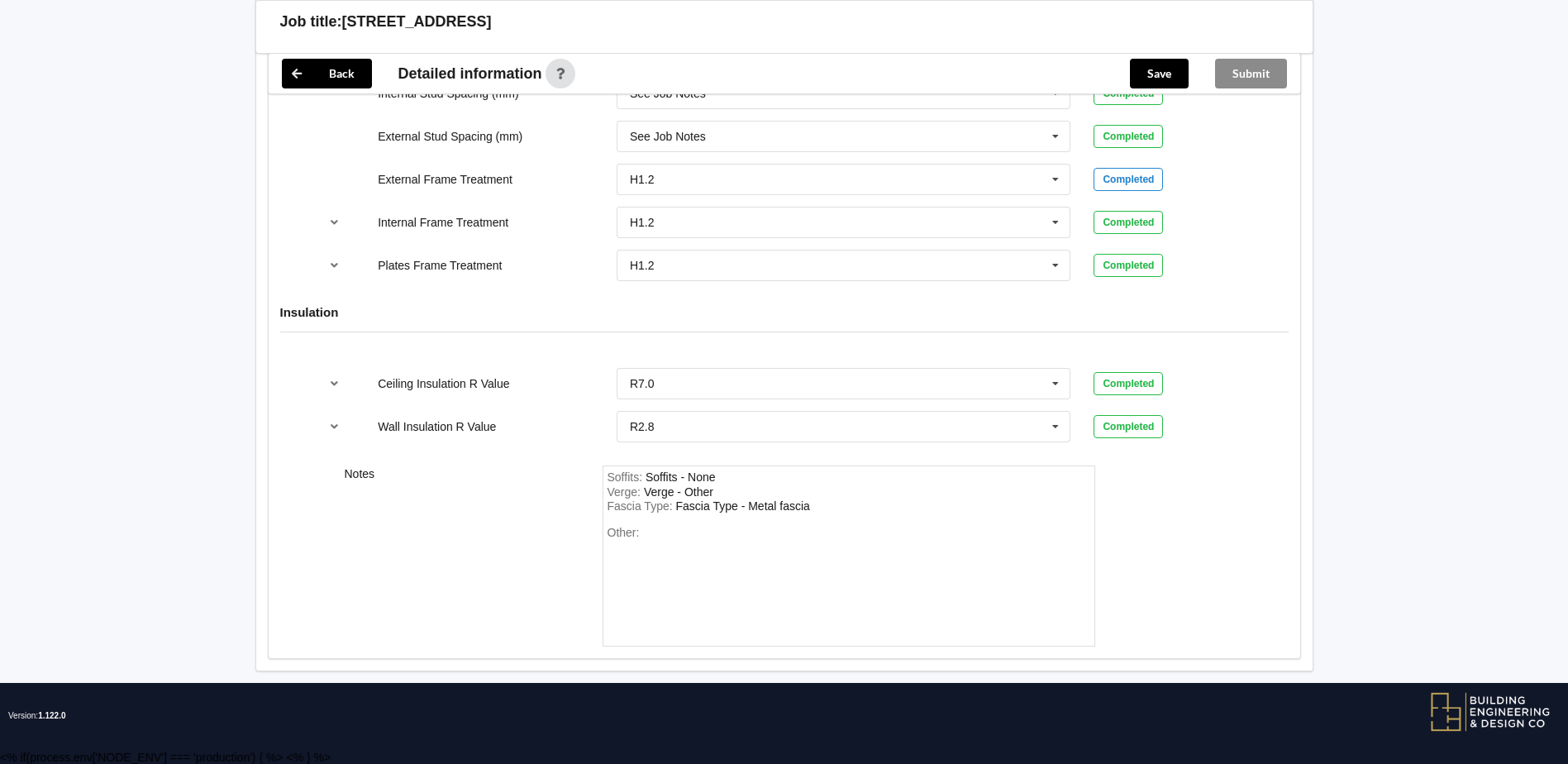
scroll to position [1885, 0]
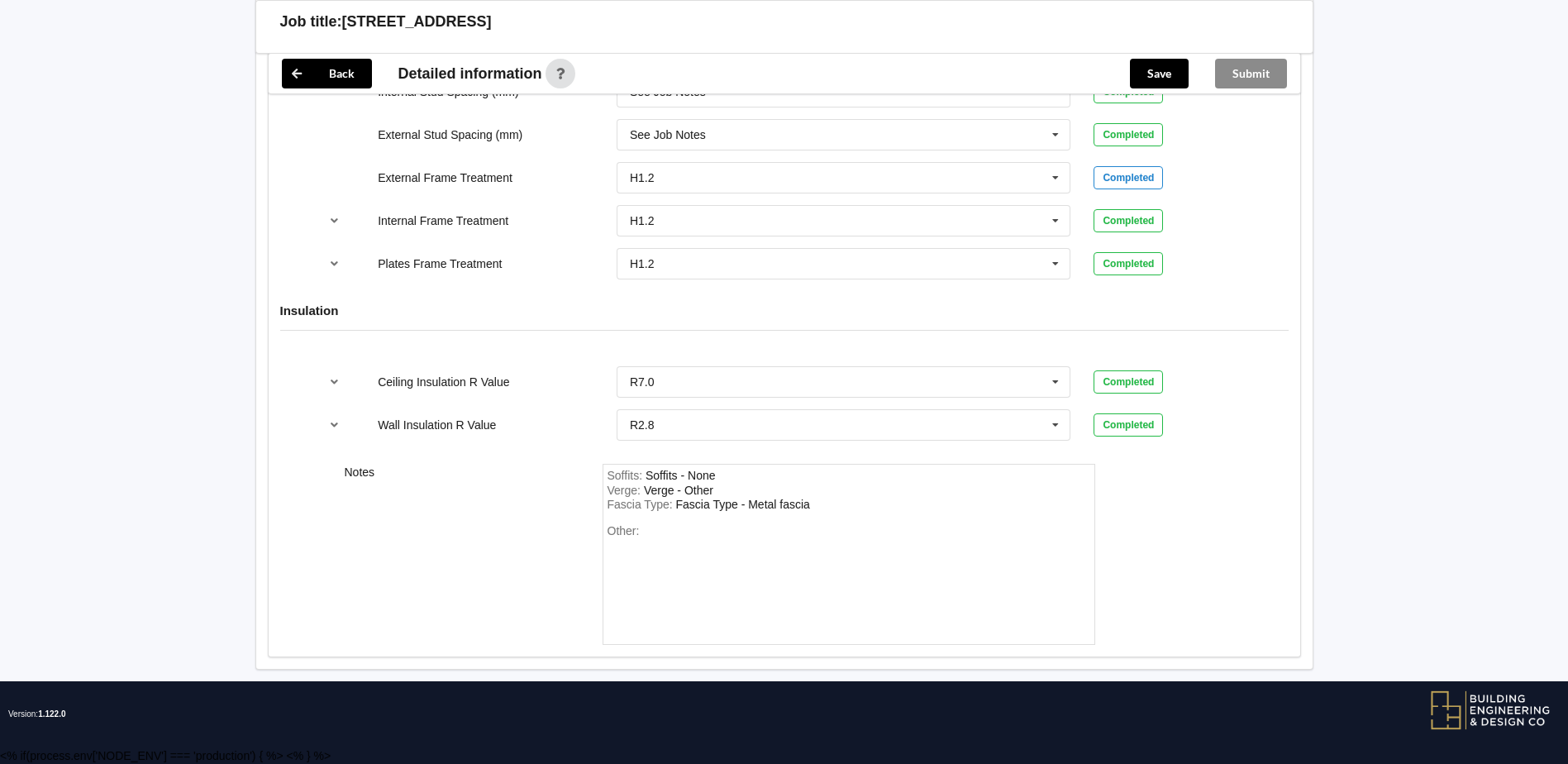
click at [633, 535] on span "Other:" at bounding box center [623, 530] width 33 height 13
click at [635, 529] on span "Other:" at bounding box center [623, 530] width 33 height 13
click at [814, 501] on div "Fascia Type : Fascia Type - Metal fascia" at bounding box center [849, 505] width 483 height 15
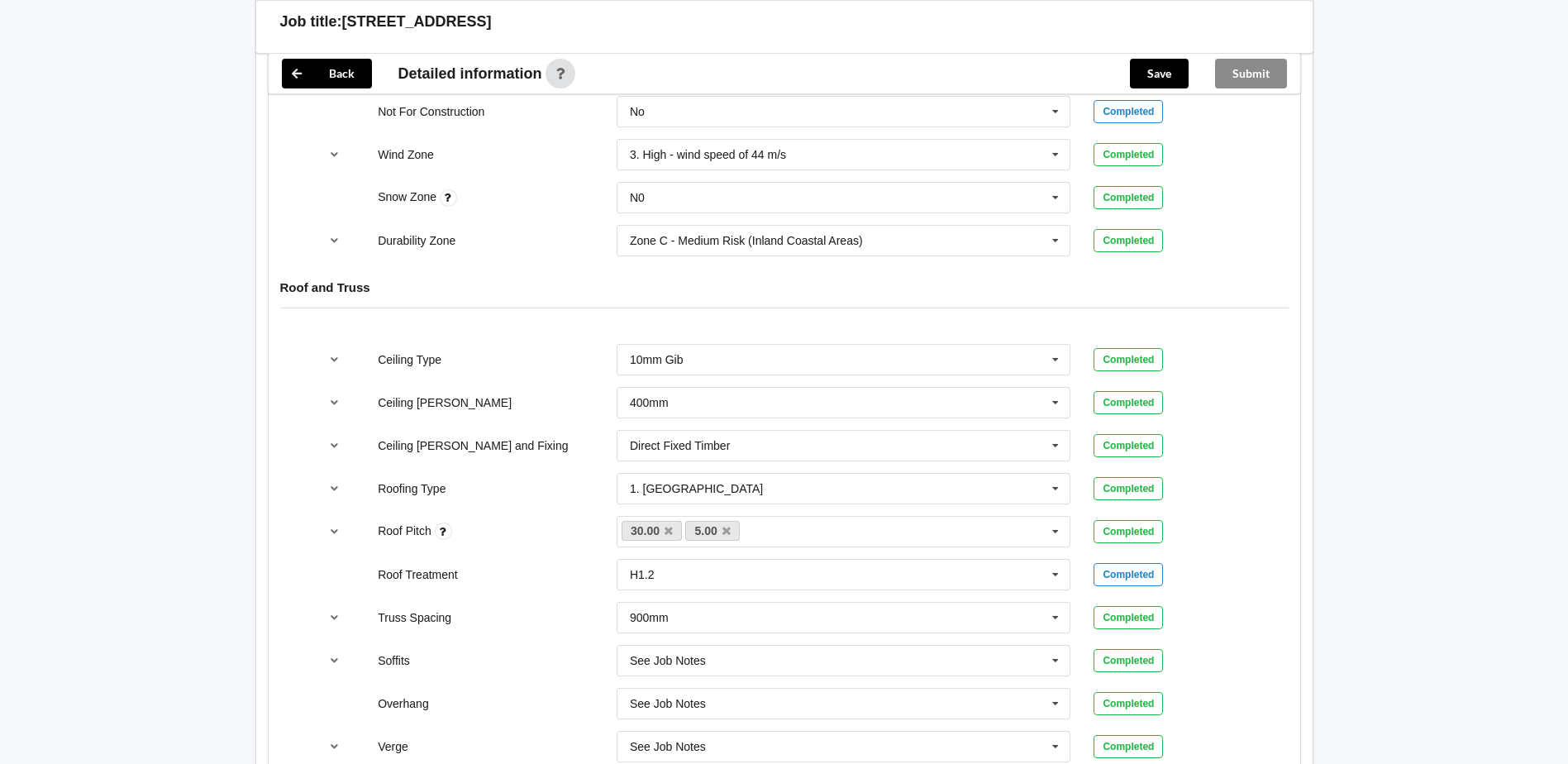
scroll to position [605, 0]
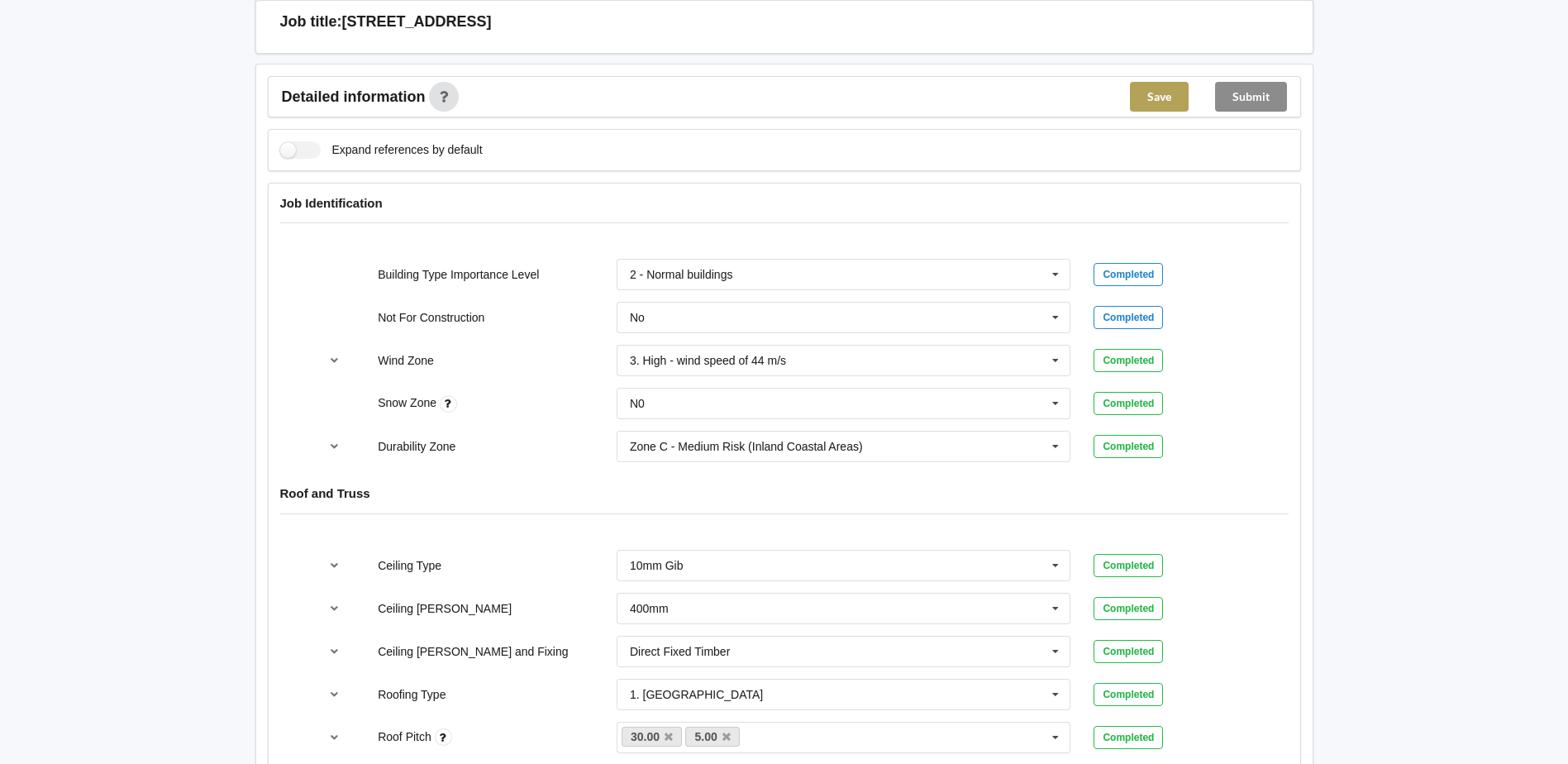
click at [1154, 96] on button "Save" at bounding box center [1159, 97] width 59 height 30
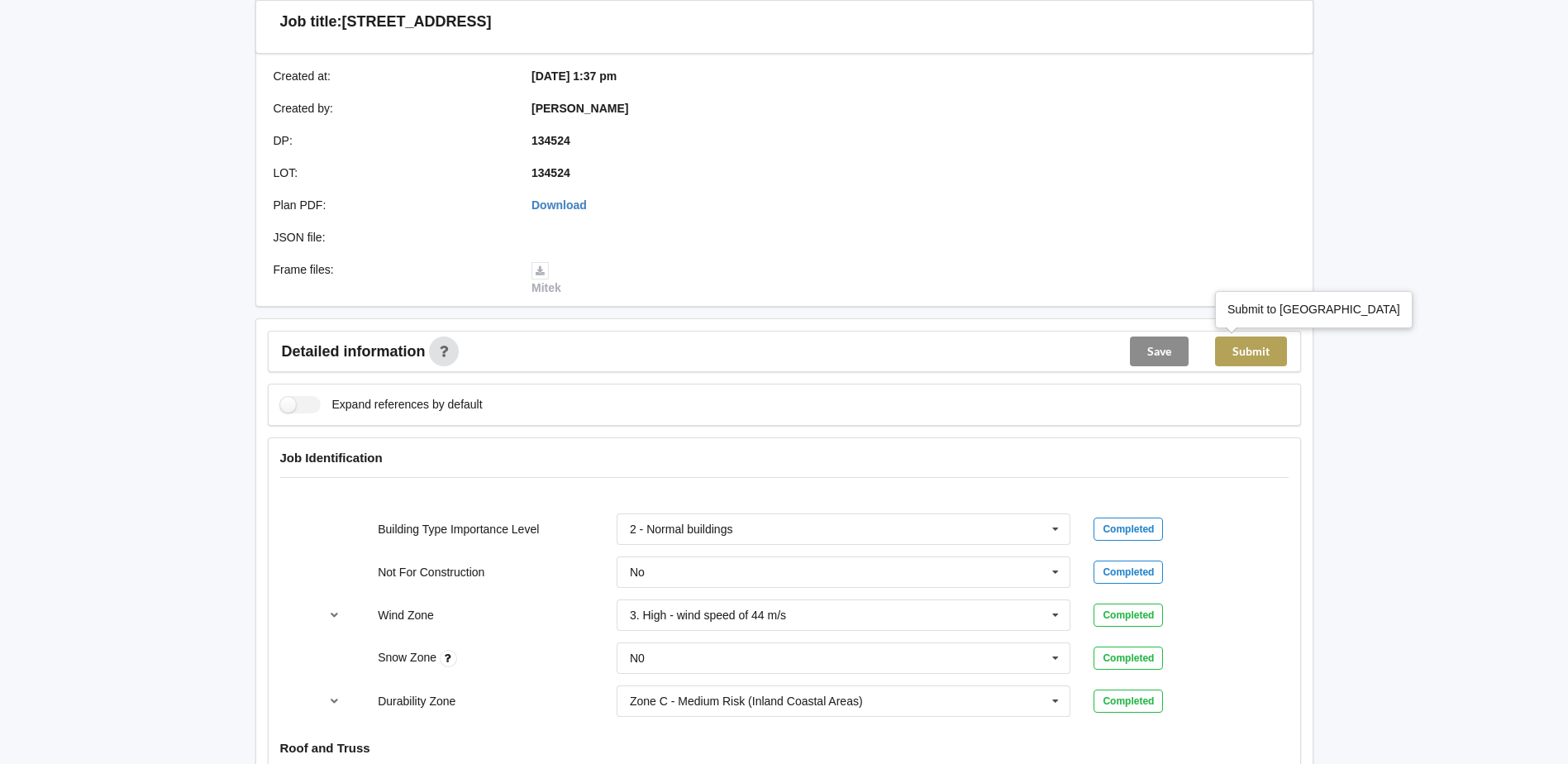
click at [1240, 349] on button "Submit" at bounding box center [1252, 352] width 72 height 30
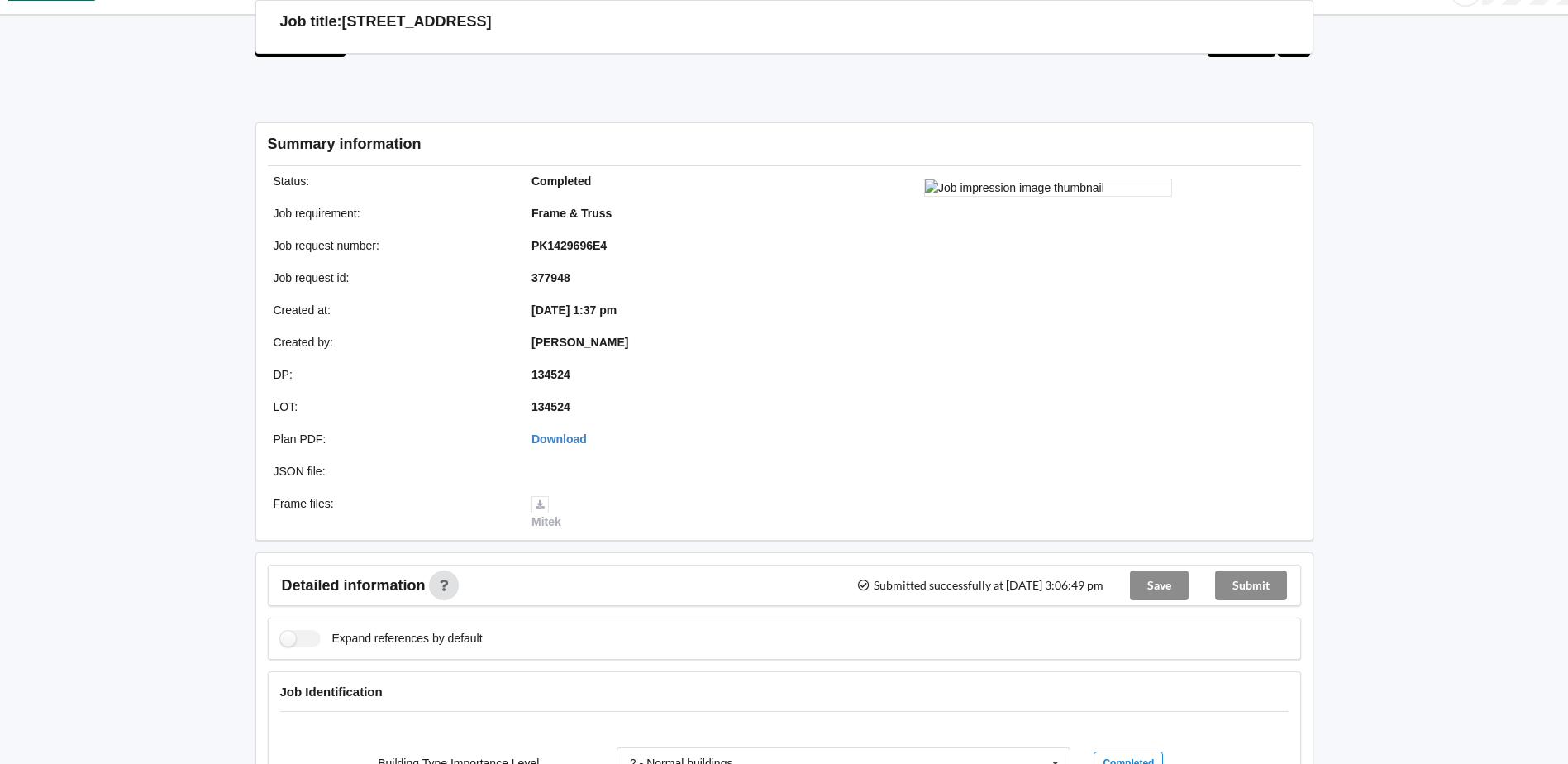
scroll to position [0, 0]
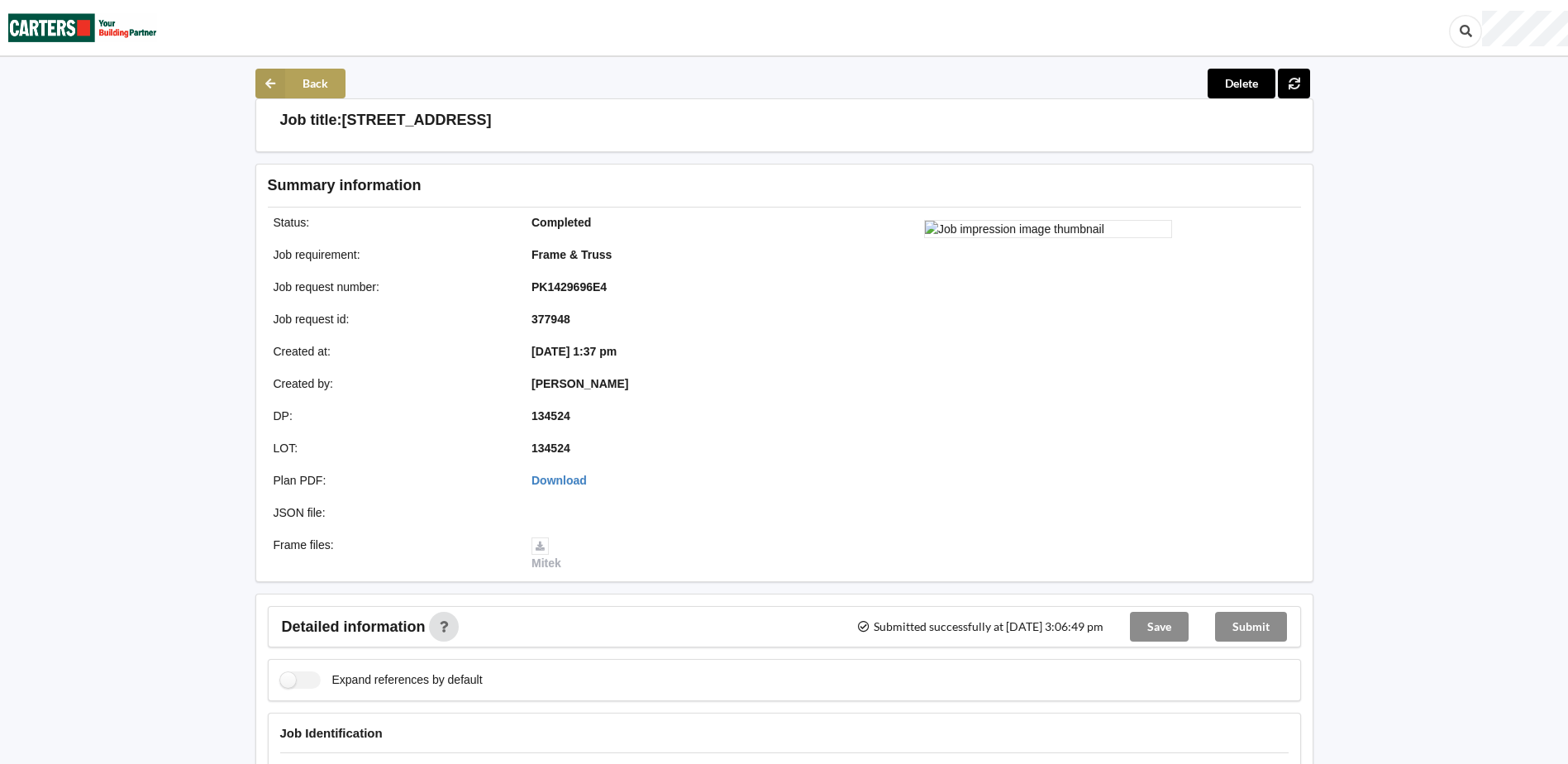
click at [270, 86] on icon at bounding box center [271, 84] width 30 height 30
click at [269, 83] on icon at bounding box center [271, 84] width 30 height 30
